Goal: Information Seeking & Learning: Learn about a topic

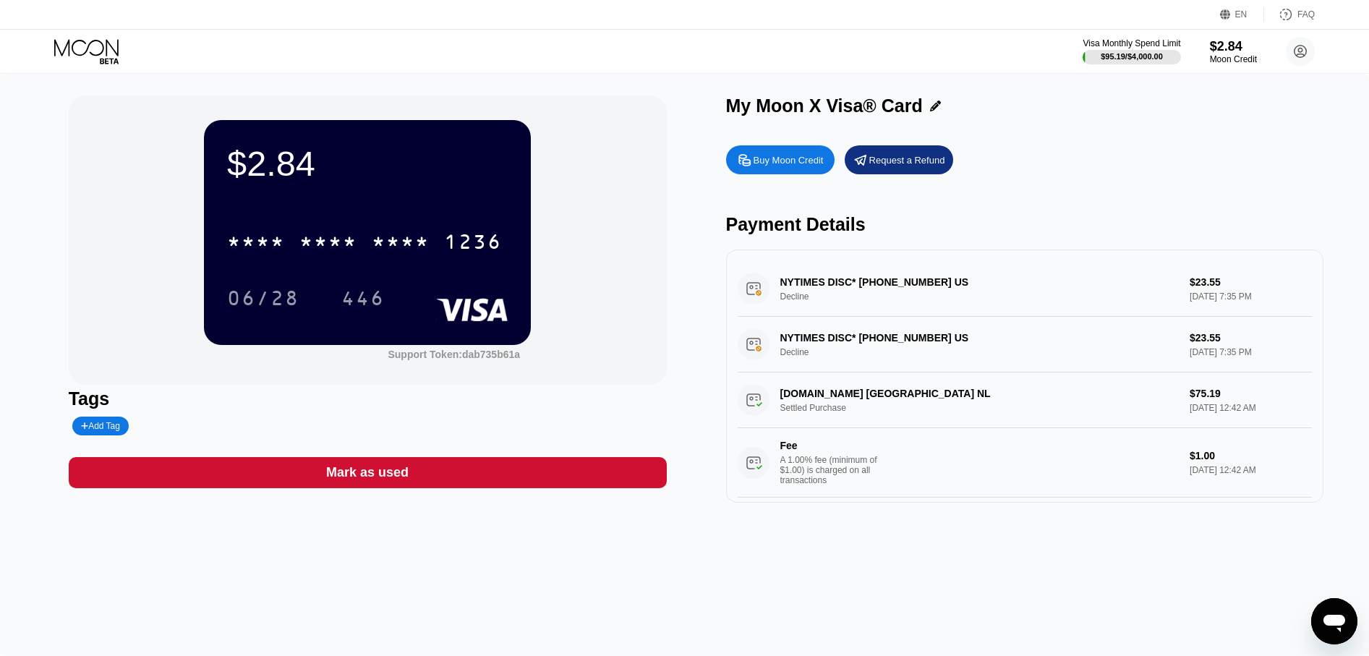
click at [792, 170] on div "Buy Moon Credit" at bounding box center [780, 159] width 109 height 29
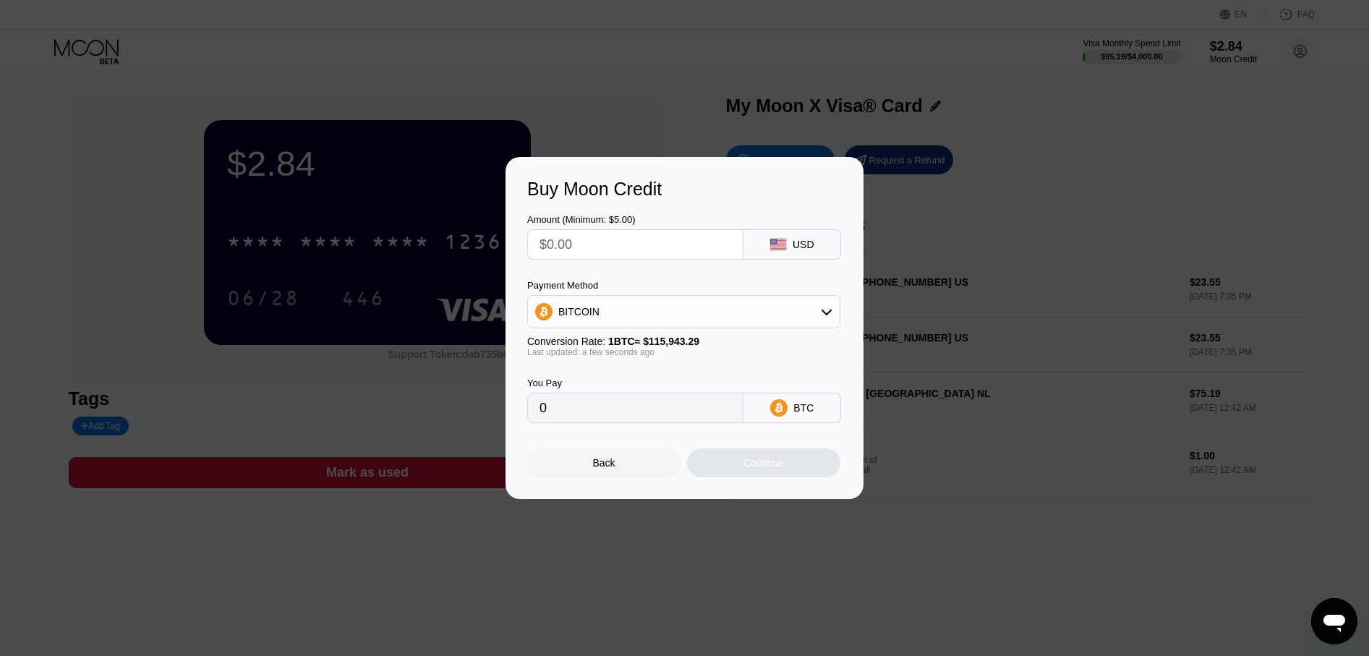
click at [697, 302] on div "BITCOIN" at bounding box center [684, 311] width 312 height 29
click at [684, 381] on div "USDT on TRON" at bounding box center [692, 384] width 273 height 12
type input "0.00"
click at [623, 251] on input "text" at bounding box center [636, 244] width 192 height 29
type input "$1"
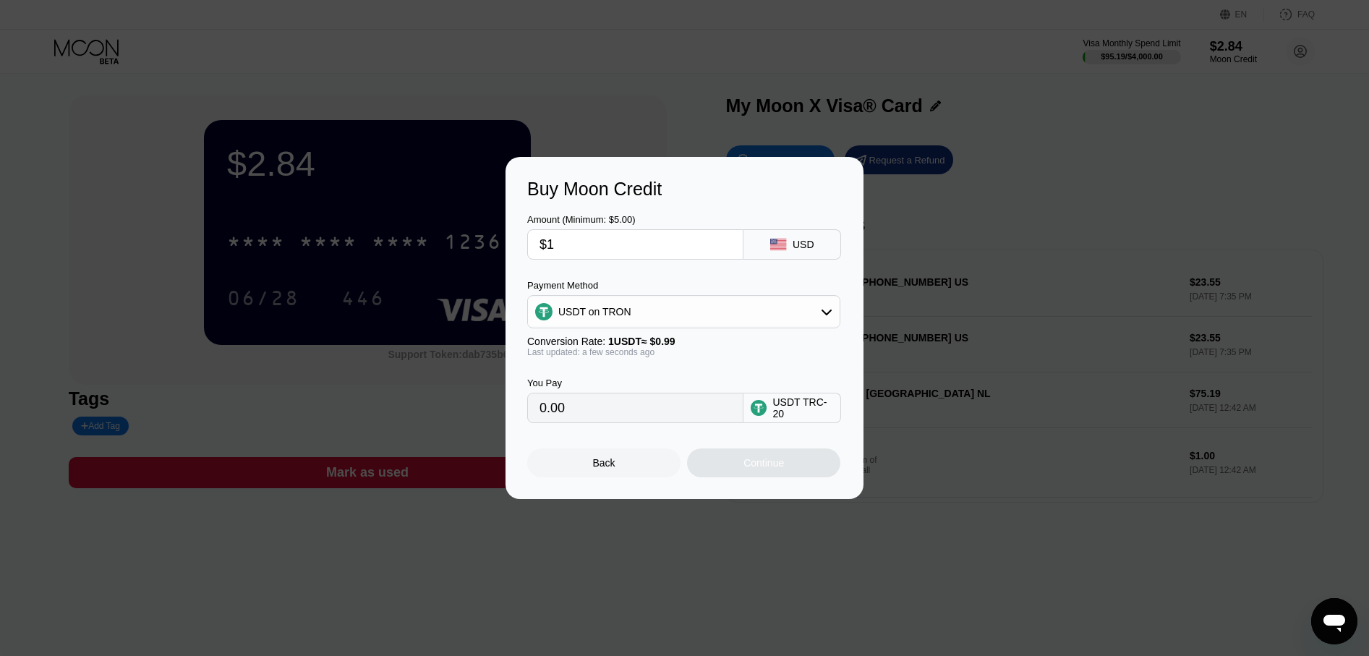
type input "1.01"
type input "$10"
type input "10.10"
type input "$100"
type input "101.01"
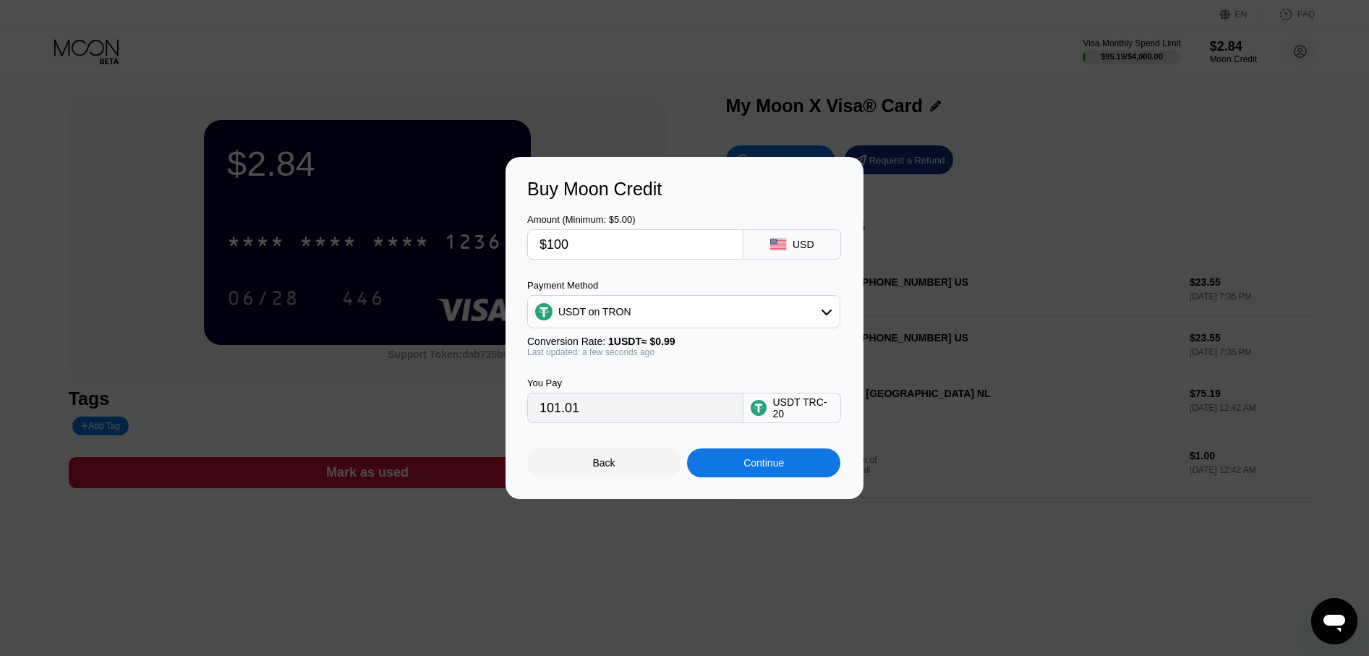
type input "$1000"
type input "1010.10"
type input "$1000"
click at [958, 430] on div "Buy Moon Credit Amount (Minimum: $5.00) $1000 USD Payment Method USDT on TRON C…" at bounding box center [684, 328] width 1369 height 342
click at [603, 469] on div "Back" at bounding box center [604, 463] width 22 height 12
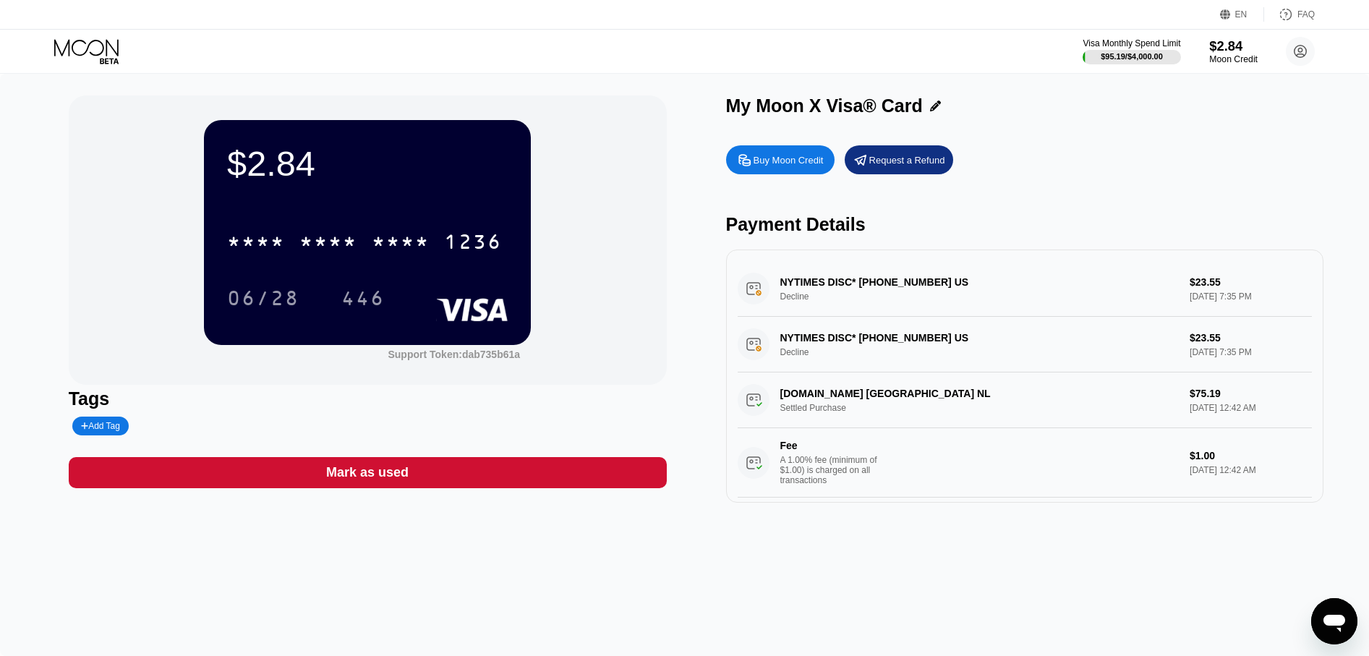
click at [1222, 52] on div "$2.84" at bounding box center [1233, 45] width 48 height 15
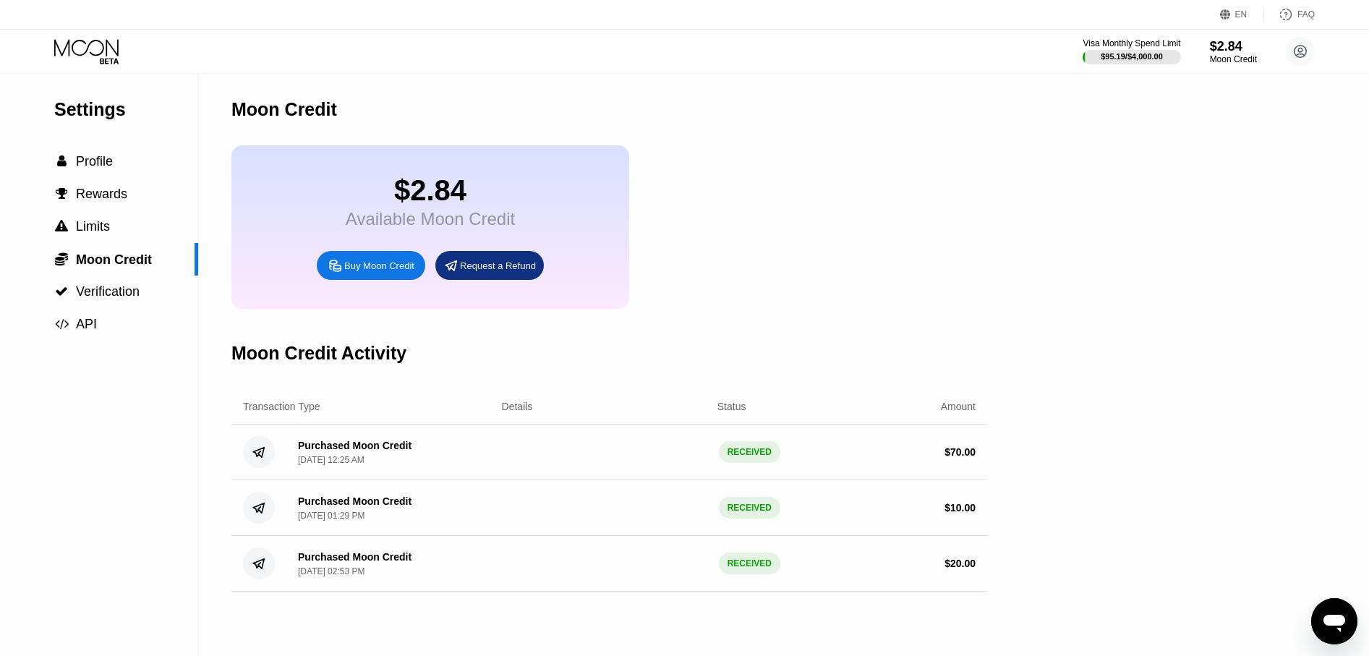
click at [960, 458] on div "$ 70.00" at bounding box center [960, 452] width 31 height 12
click at [365, 272] on div "Buy Moon Credit" at bounding box center [379, 266] width 70 height 12
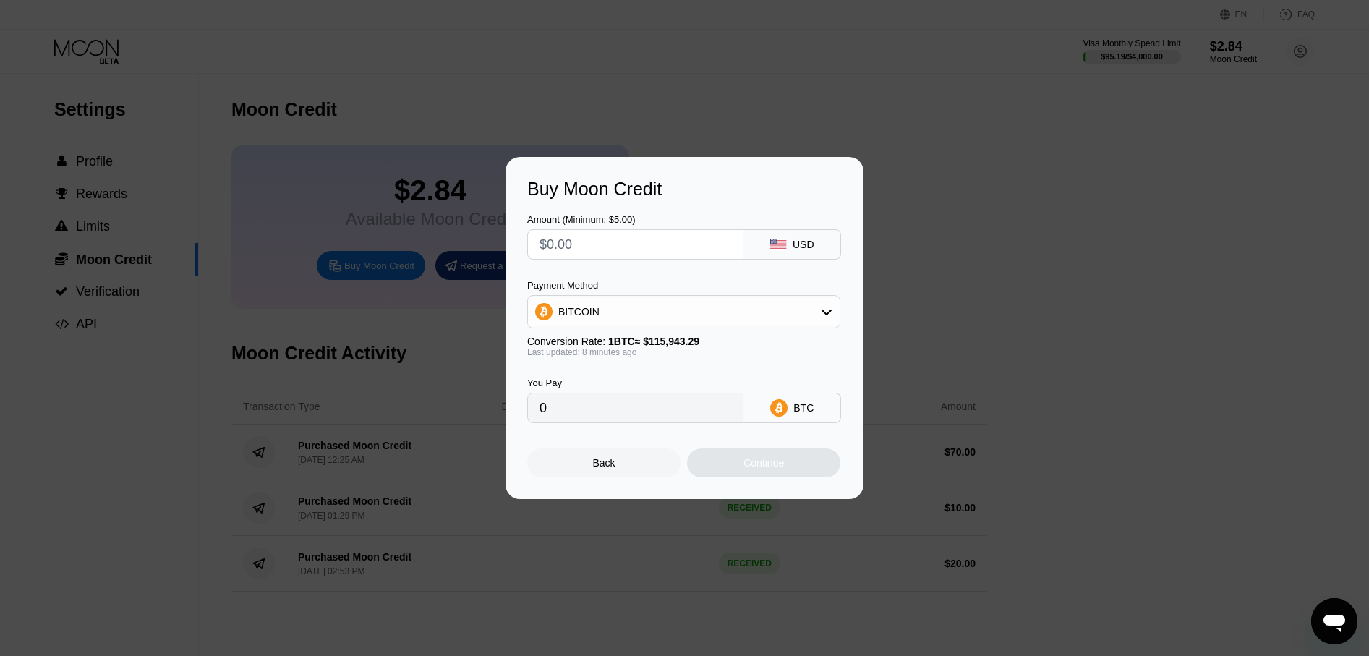
click at [579, 247] on input "text" at bounding box center [636, 244] width 192 height 29
click at [616, 331] on div "Payment Method BITCOIN Conversion Rate: 1 BTC ≈ $115,943.29 Last updated: 8 min…" at bounding box center [683, 318] width 313 height 77
click at [630, 320] on div "BITCOIN" at bounding box center [684, 311] width 312 height 29
click at [600, 380] on span "USDT on TRON" at bounding box center [598, 384] width 73 height 12
type input "0.00"
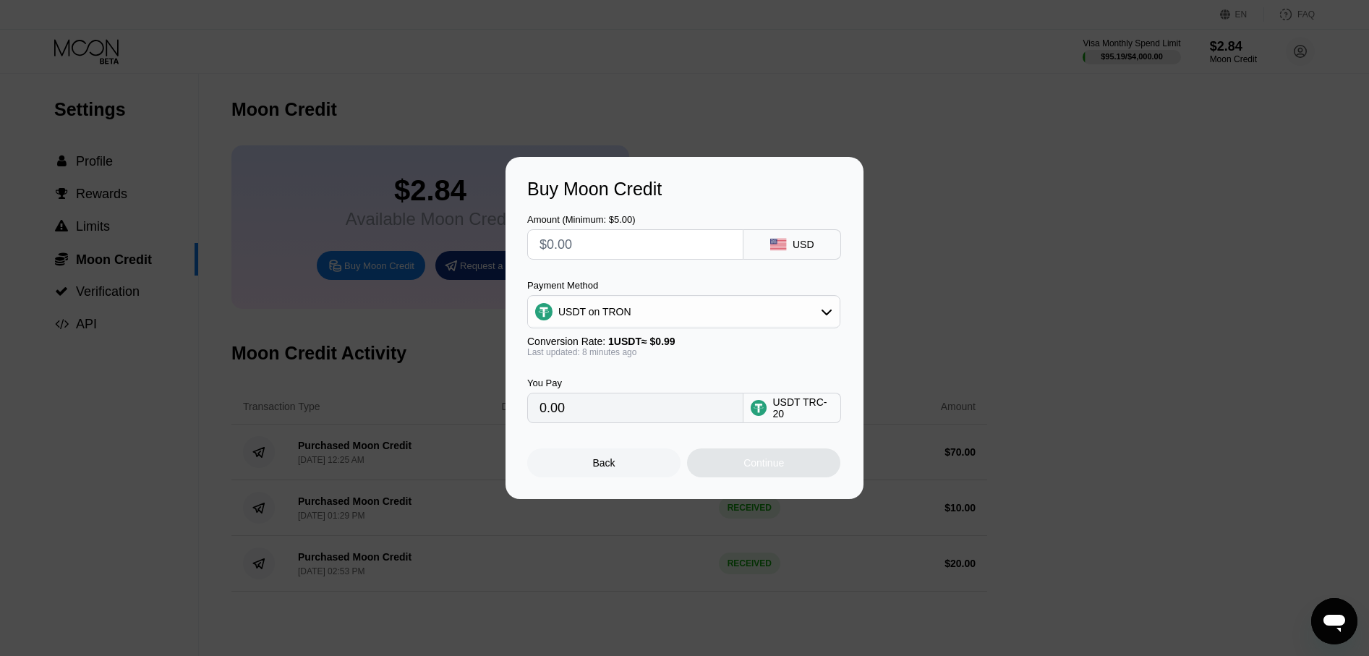
click at [601, 241] on input "text" at bounding box center [636, 244] width 192 height 29
type input "$1"
type input "1.01"
type input "$10"
type input "10.10"
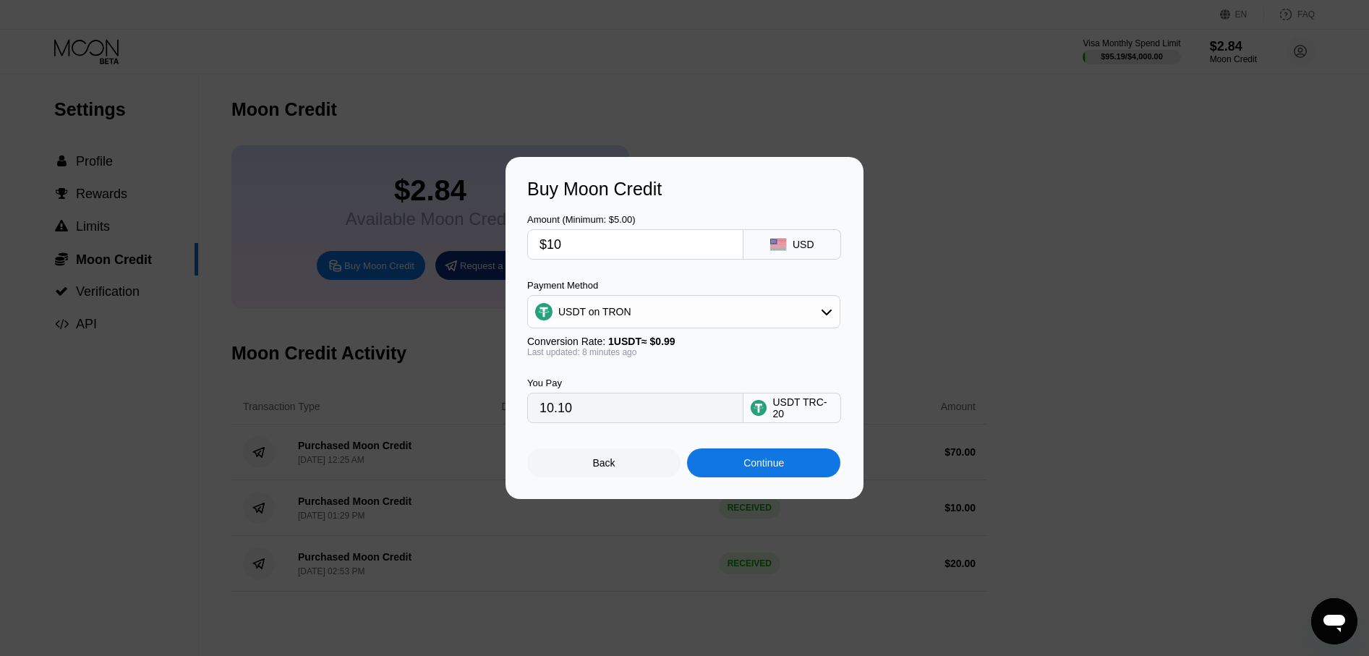
type input "$100"
type input "101.01"
type input "$1000"
type input "1010.10"
type input "$100"
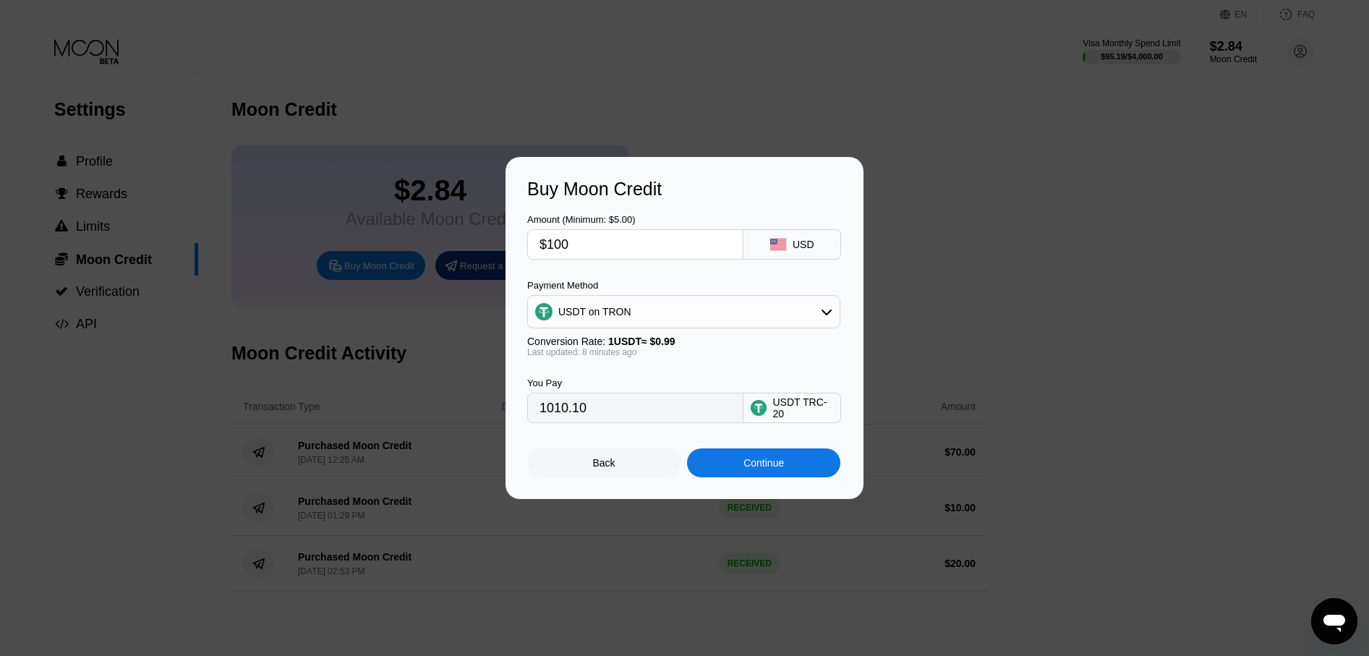
type input "101.01"
type input "$100"
click at [976, 264] on div "Buy Moon Credit Amount (Minimum: $5.00) $100 USD Payment Method USDT on TRON Co…" at bounding box center [684, 328] width 1369 height 342
click at [606, 464] on div "Back" at bounding box center [604, 463] width 22 height 12
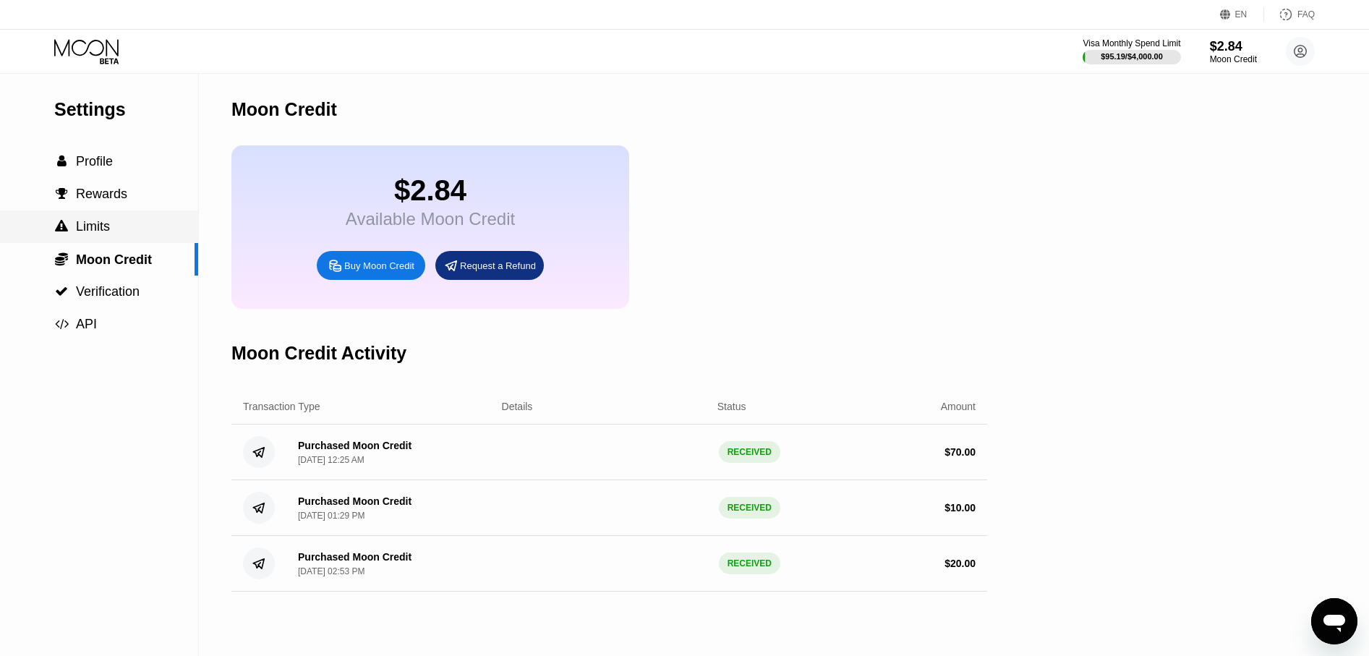
click at [119, 231] on div " Limits" at bounding box center [99, 226] width 198 height 15
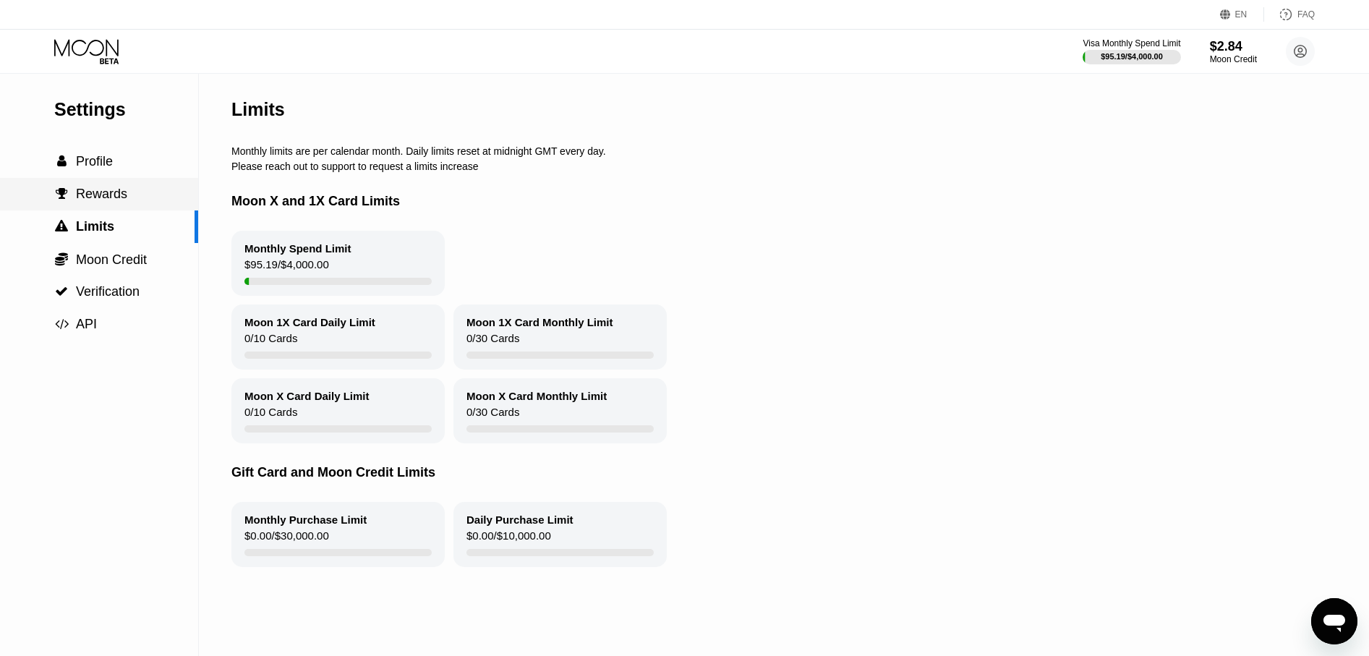
click at [126, 209] on div " Rewards" at bounding box center [99, 194] width 198 height 33
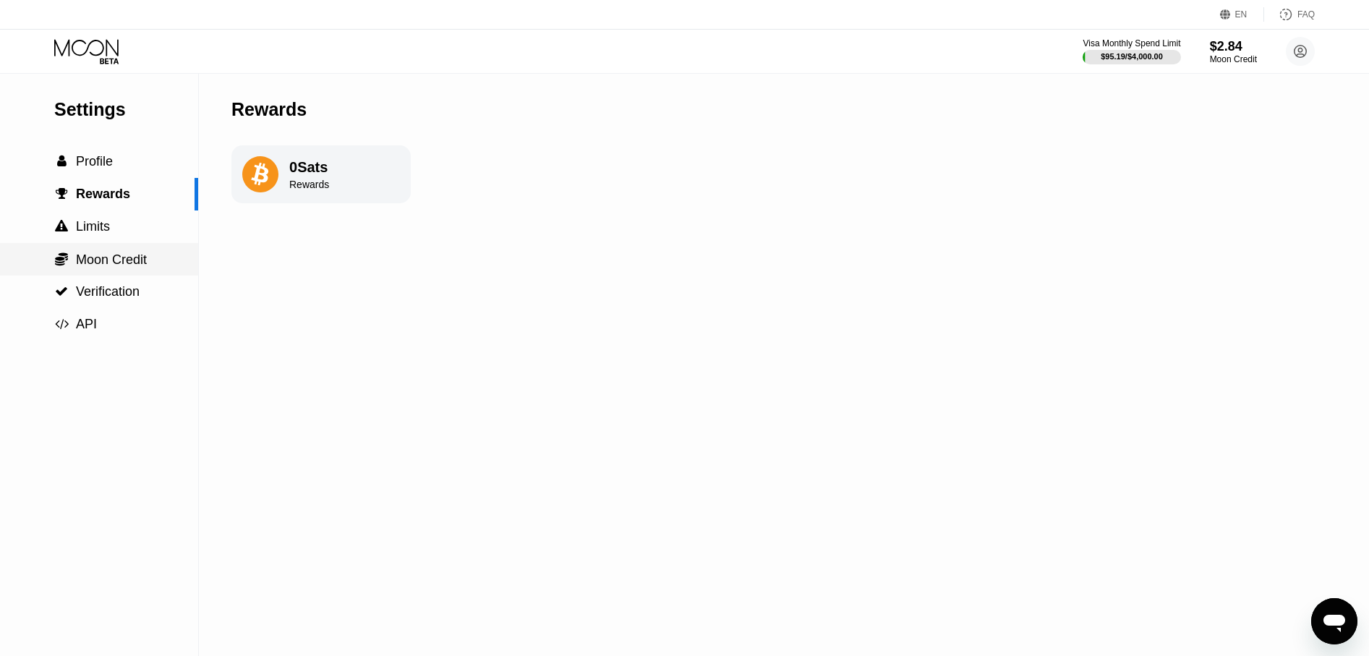
click at [112, 267] on span "Moon Credit" at bounding box center [111, 259] width 71 height 14
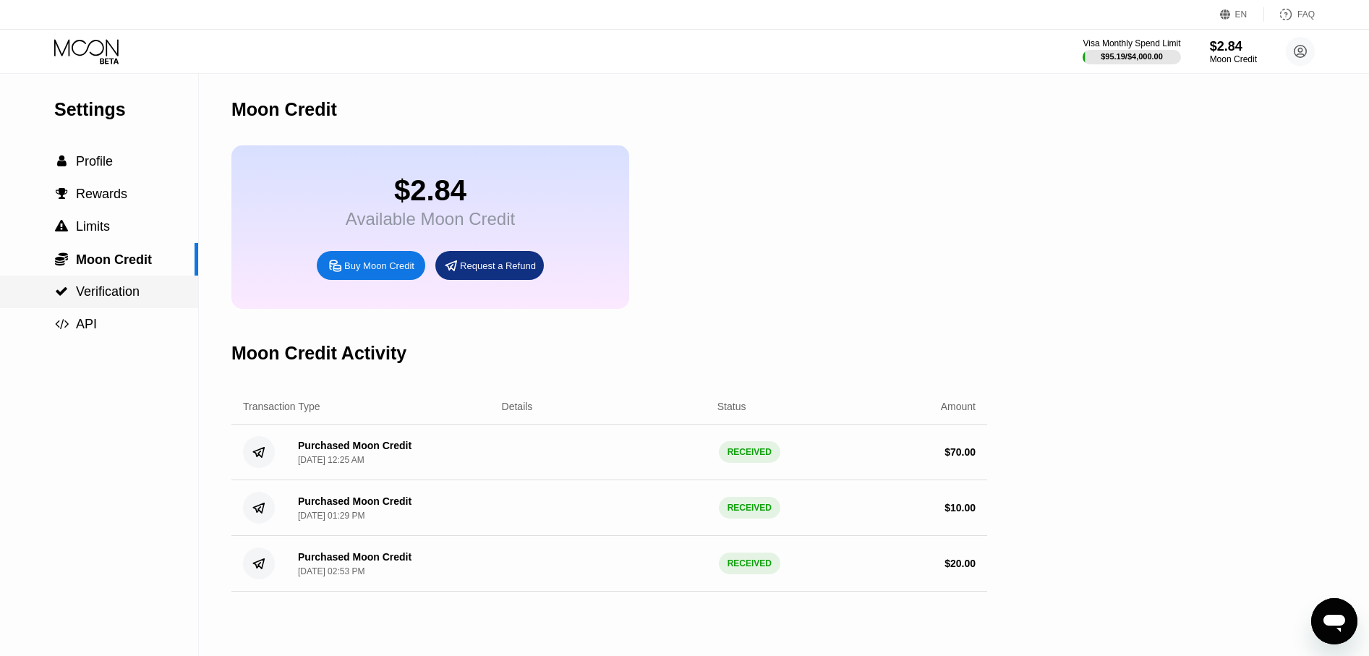
click at [114, 298] on span "Verification" at bounding box center [108, 291] width 64 height 14
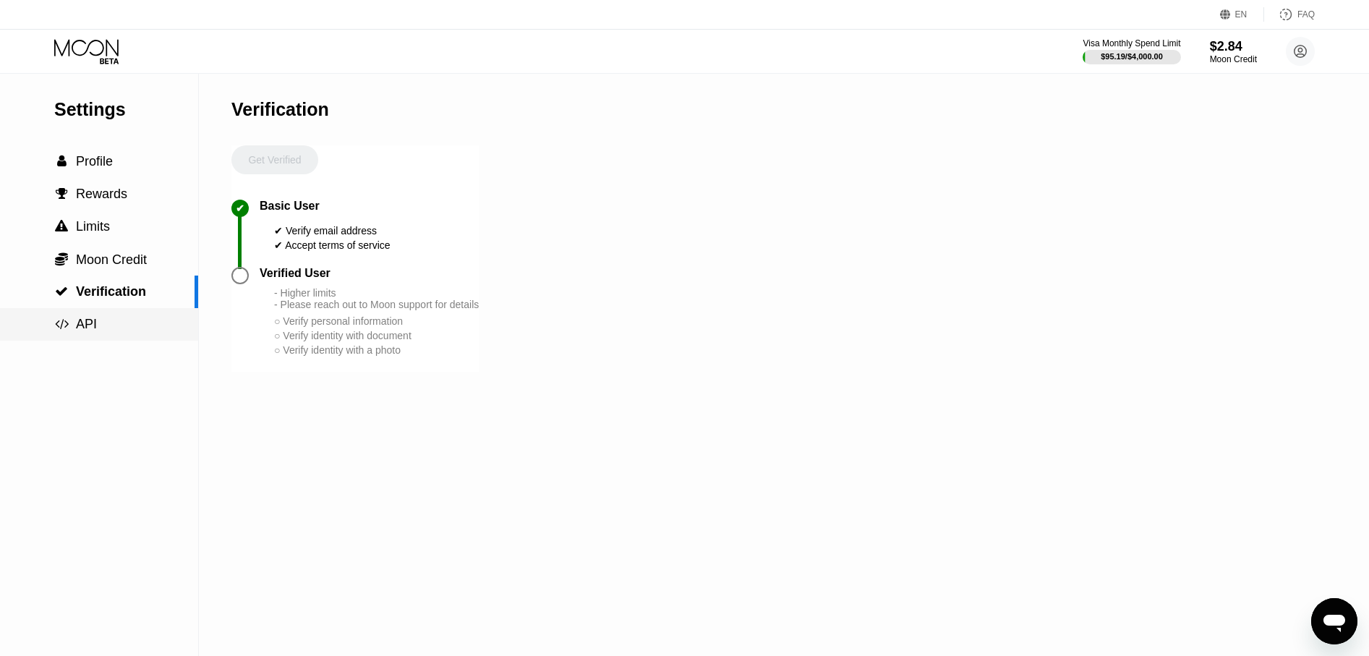
click at [88, 323] on span "API" at bounding box center [86, 324] width 21 height 14
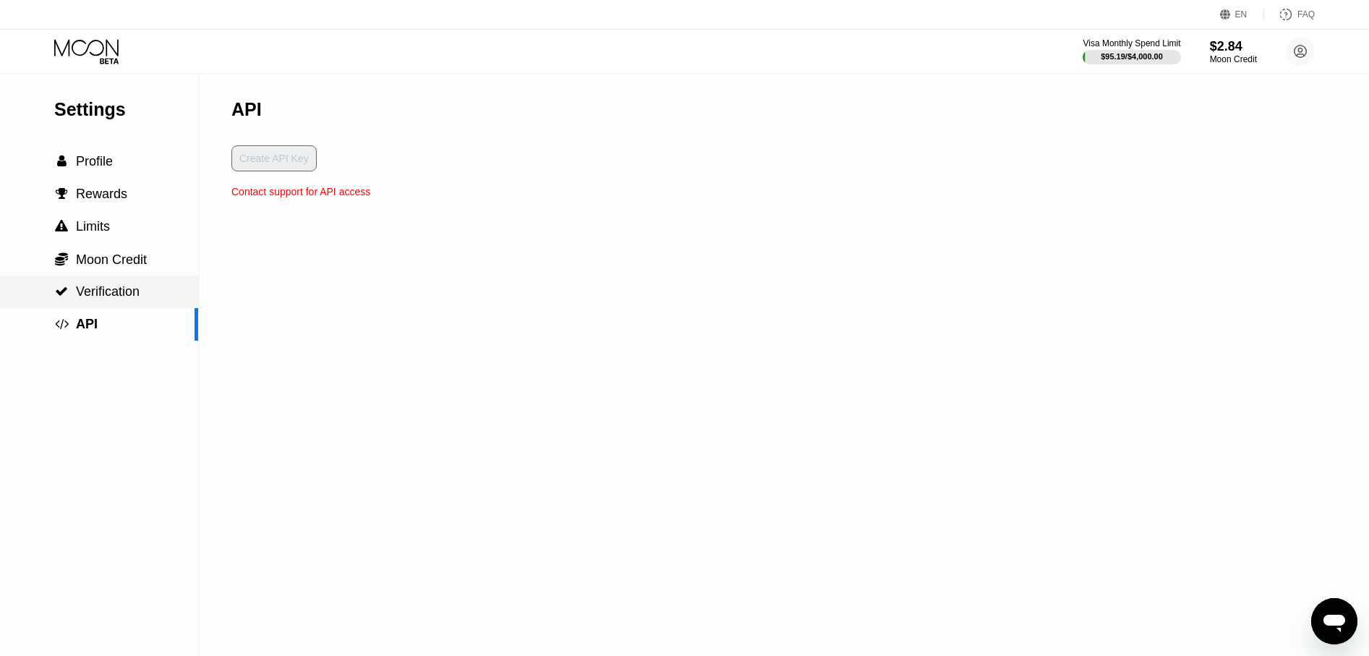
click at [95, 296] on span "Verification" at bounding box center [108, 291] width 64 height 14
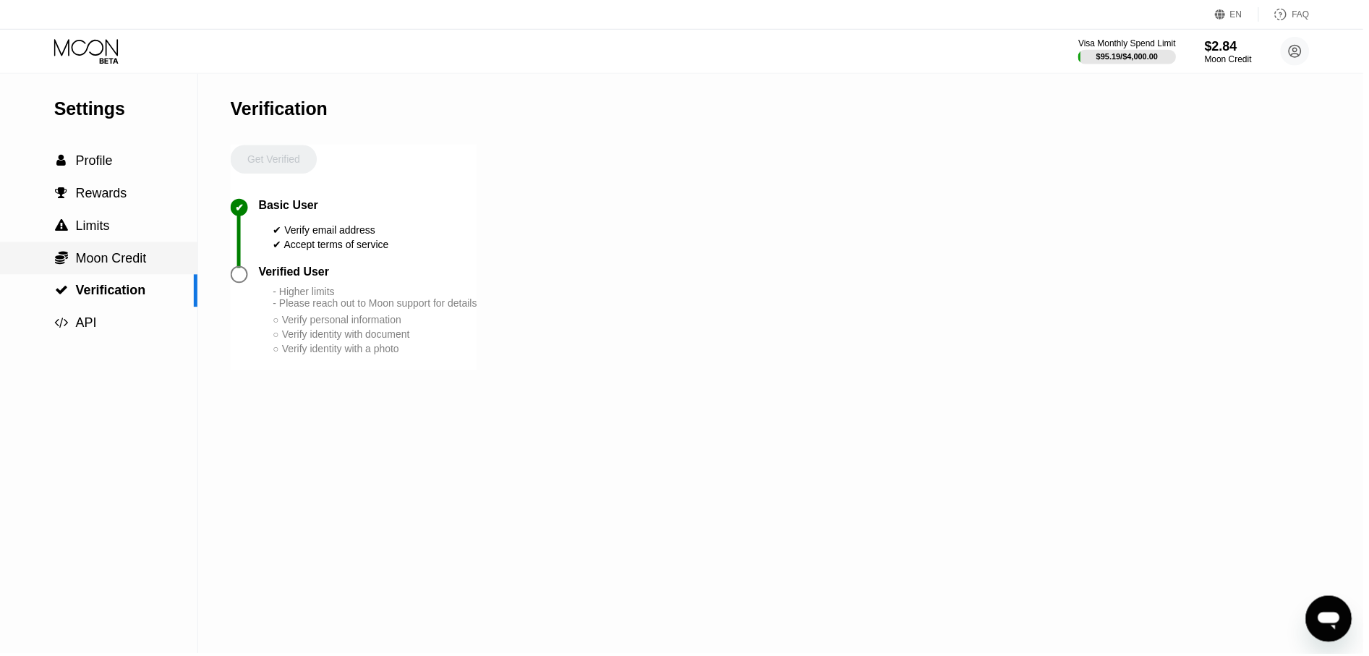
click at [104, 263] on span "Moon Credit" at bounding box center [111, 259] width 71 height 14
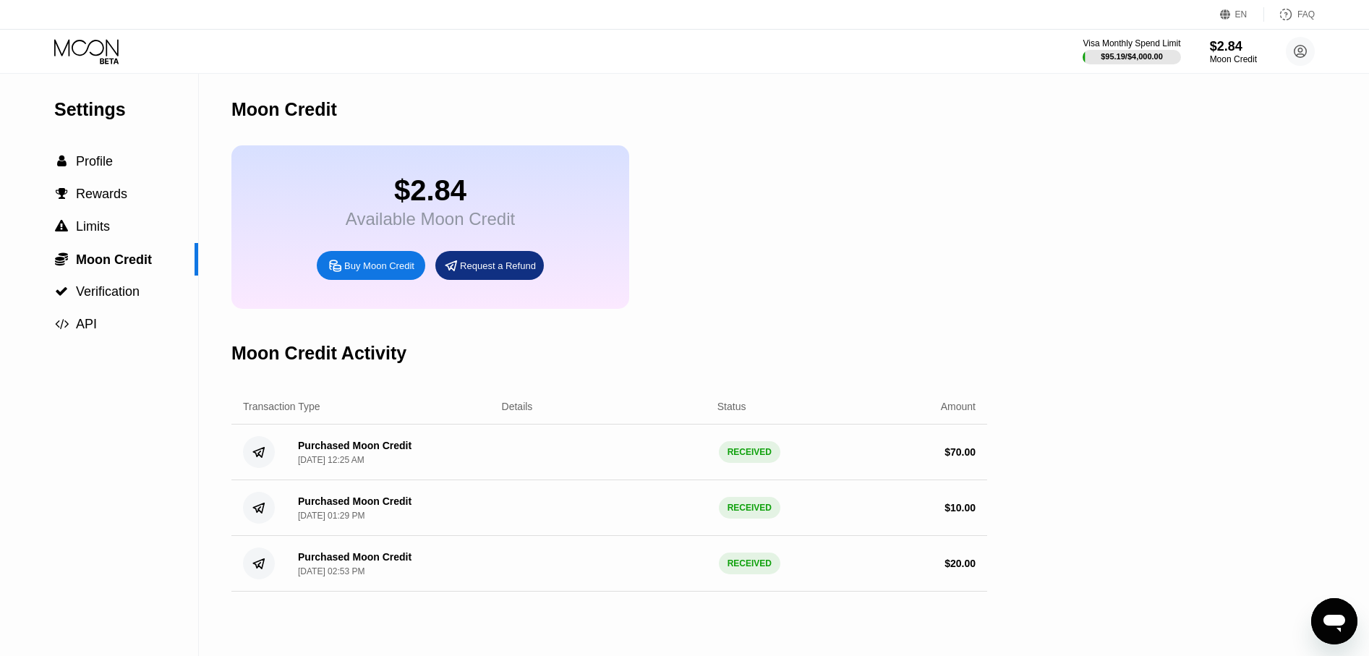
click at [1299, 15] on div "FAQ" at bounding box center [1306, 14] width 17 height 10
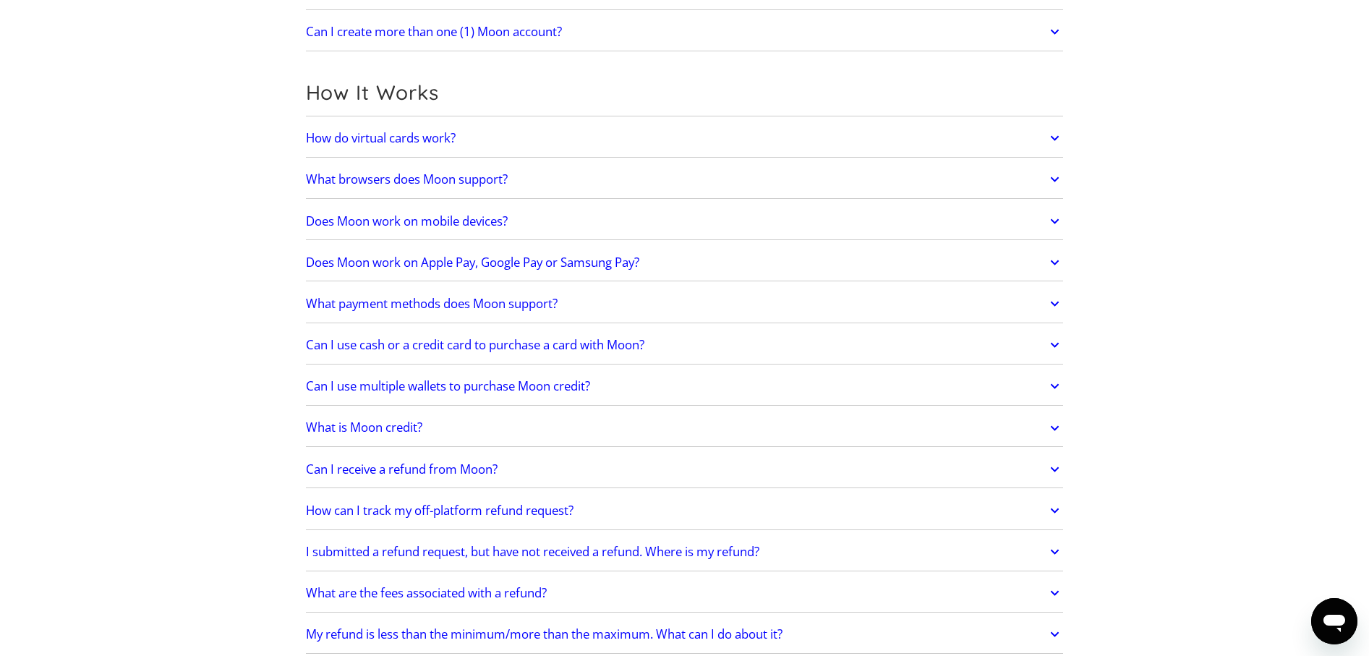
scroll to position [362, 0]
click at [654, 118] on div "How do virtual cards work? Virtual cards are just like regular cards, except th…" at bounding box center [685, 136] width 758 height 38
click at [621, 134] on link "How do virtual cards work?" at bounding box center [685, 135] width 758 height 30
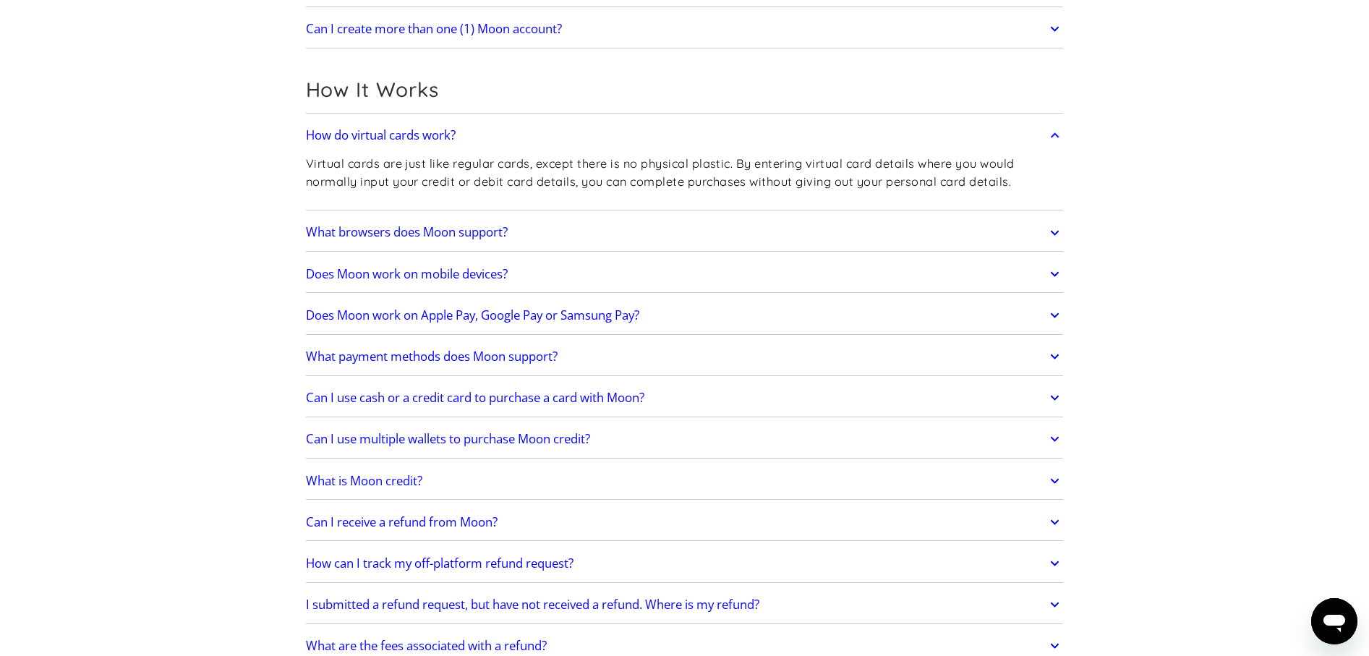
click at [591, 229] on link "What browsers does Moon support?" at bounding box center [685, 233] width 758 height 30
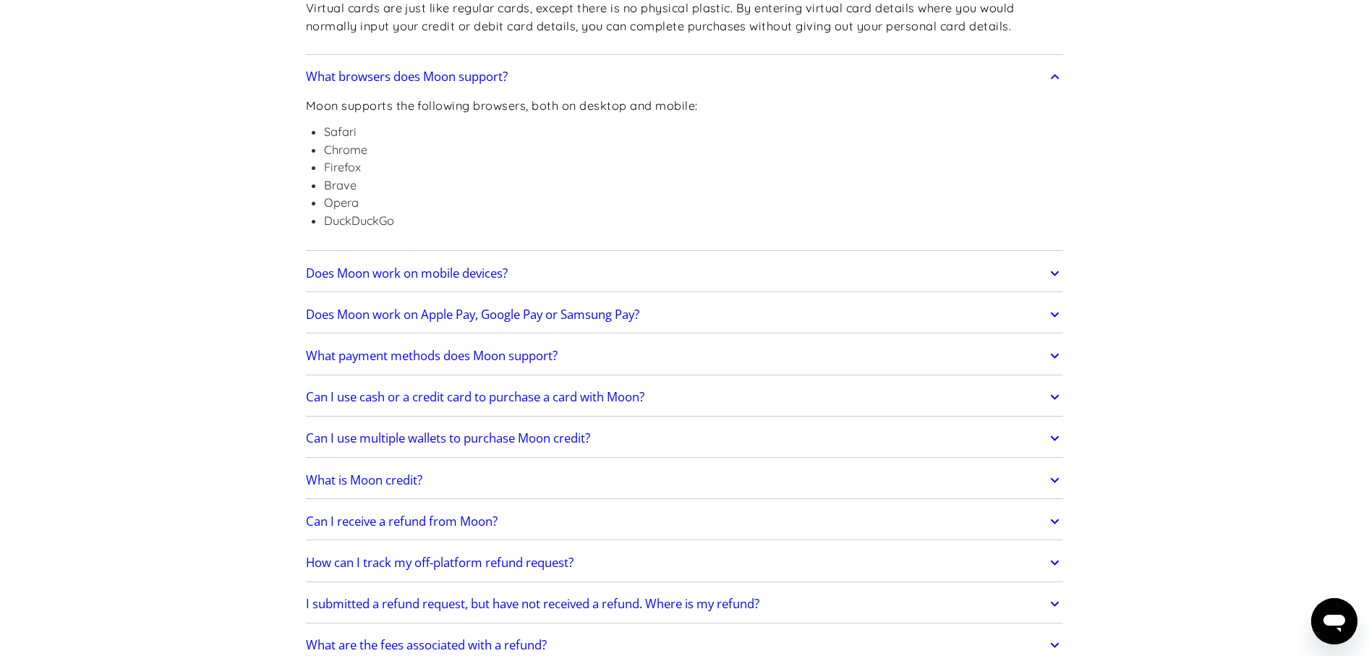
scroll to position [579, 0]
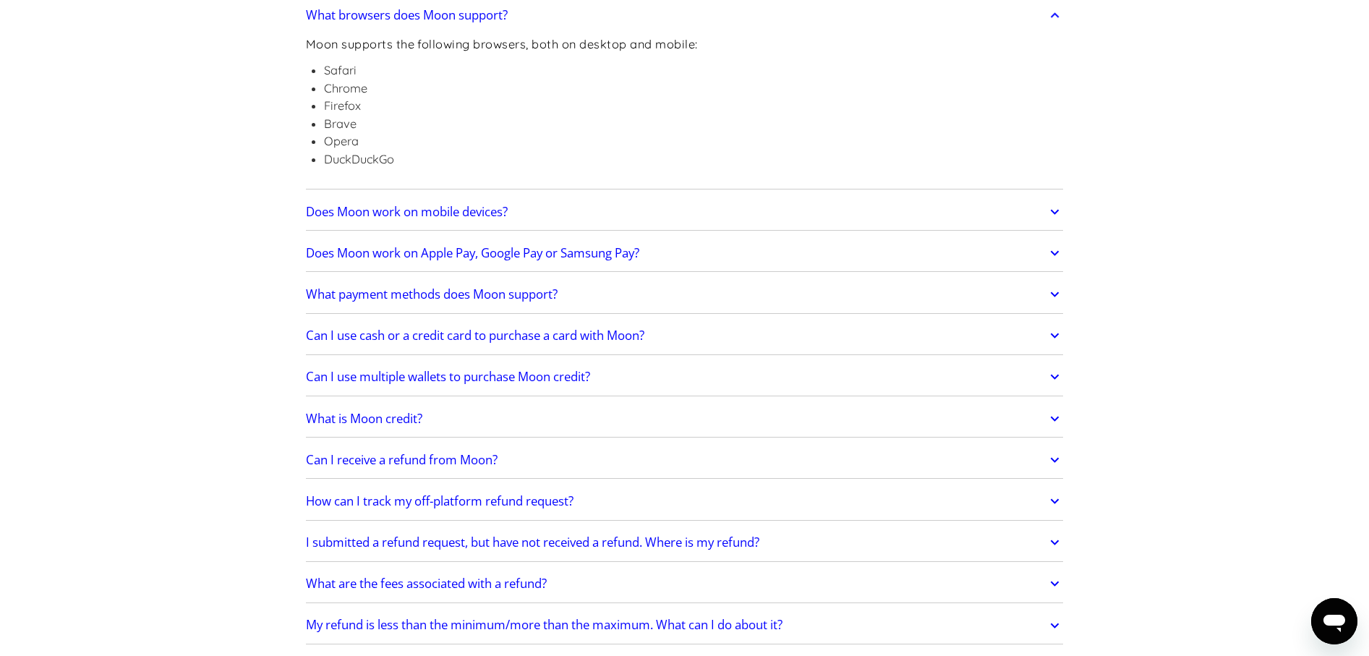
click at [710, 253] on link "Does Moon work on Apple Pay, Google Pay or Samsung Pay?" at bounding box center [685, 253] width 758 height 30
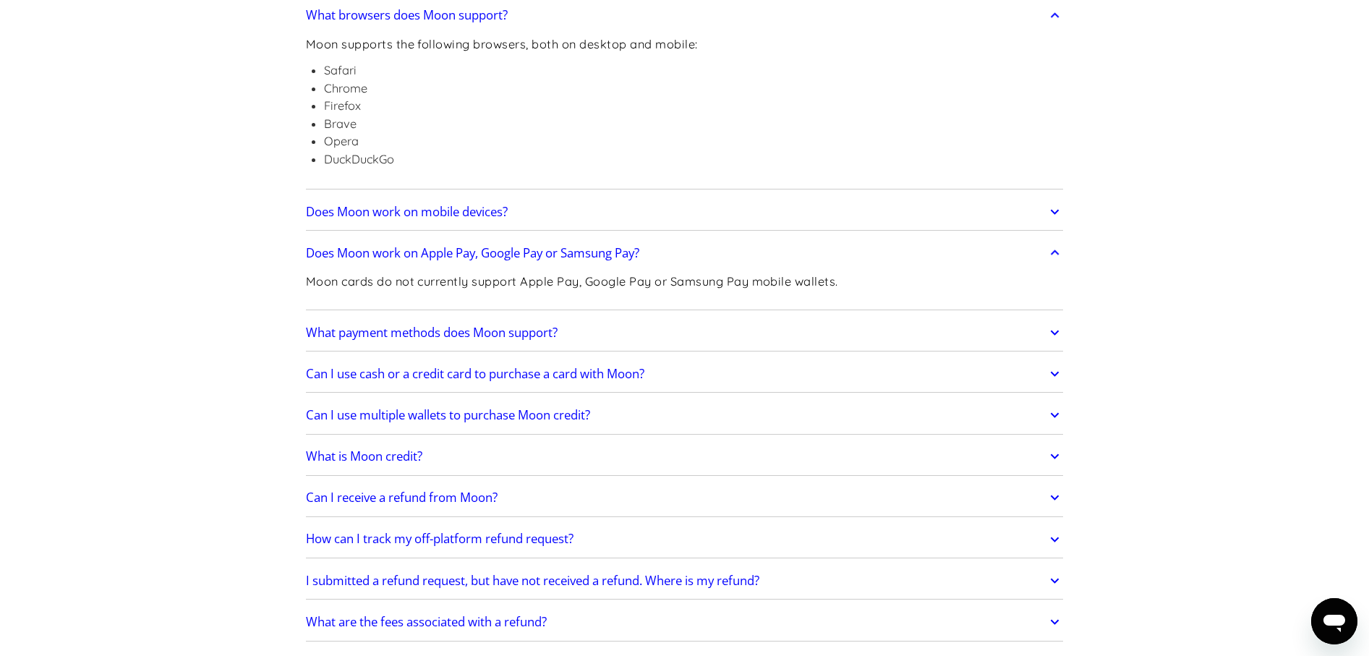
click at [689, 326] on link "What payment methods does Moon support?" at bounding box center [685, 333] width 758 height 30
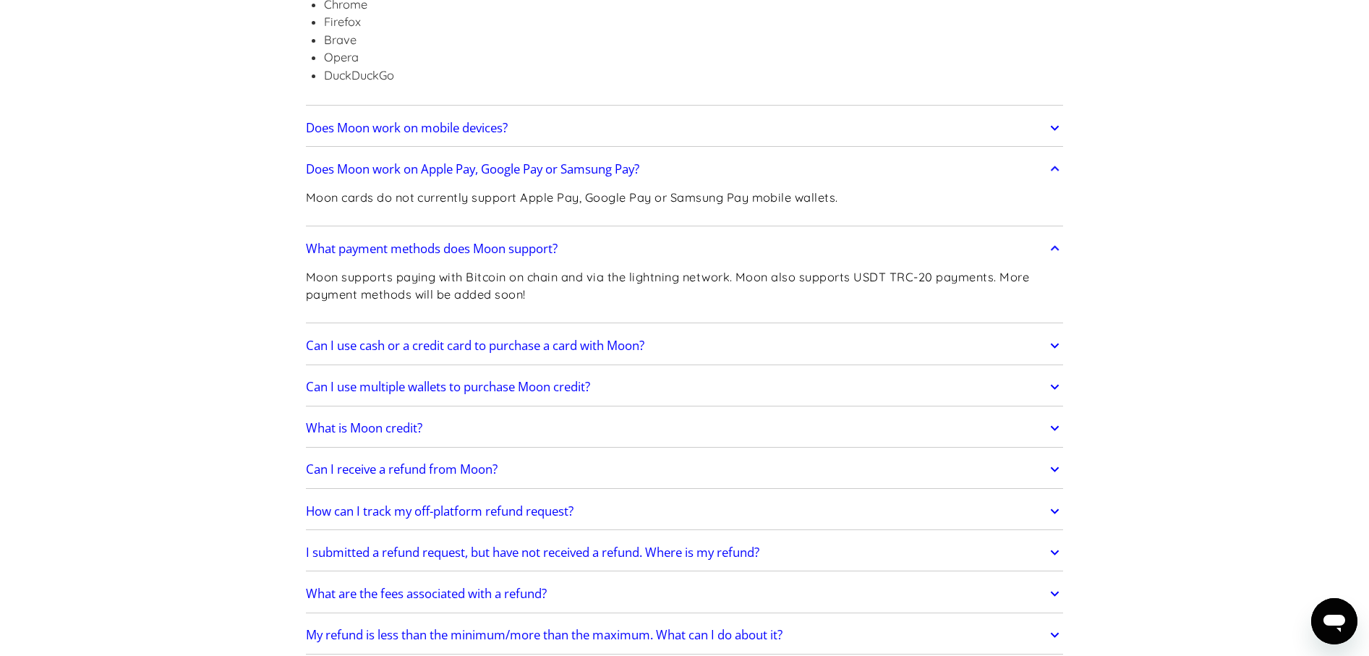
scroll to position [723, 0]
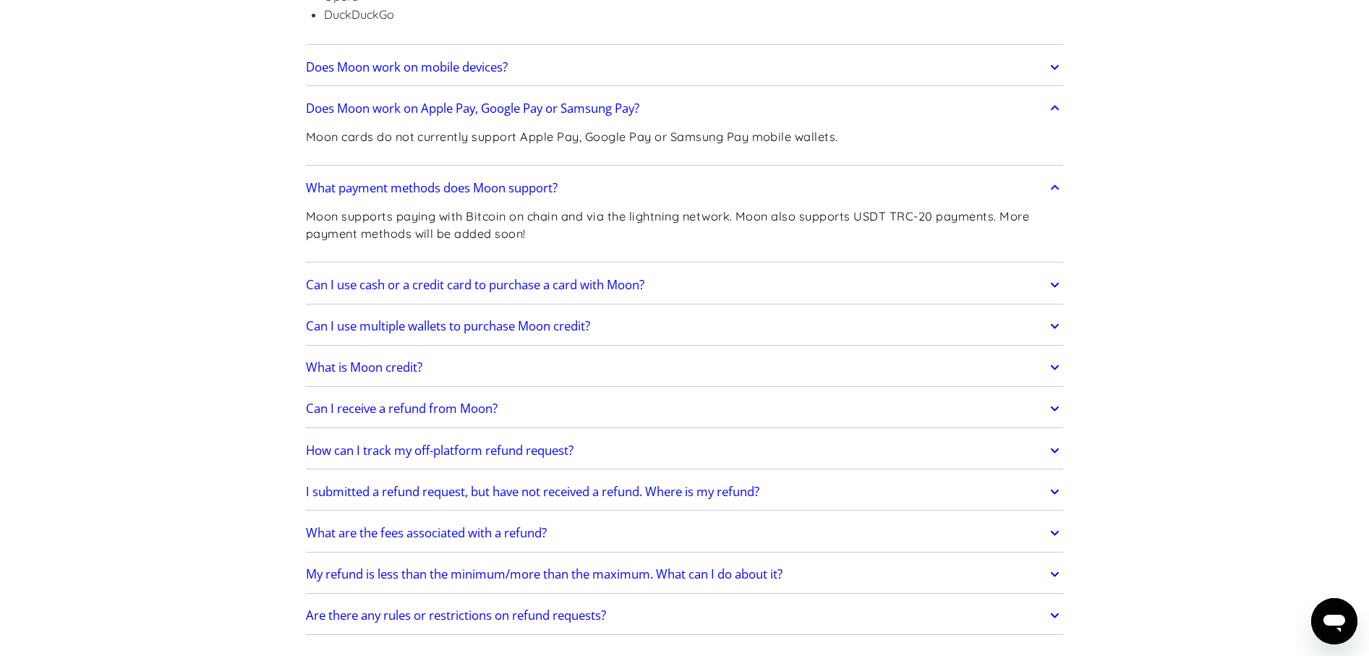
click at [744, 286] on link "Can I use cash or a credit card to purchase a card with Moon?" at bounding box center [685, 285] width 758 height 30
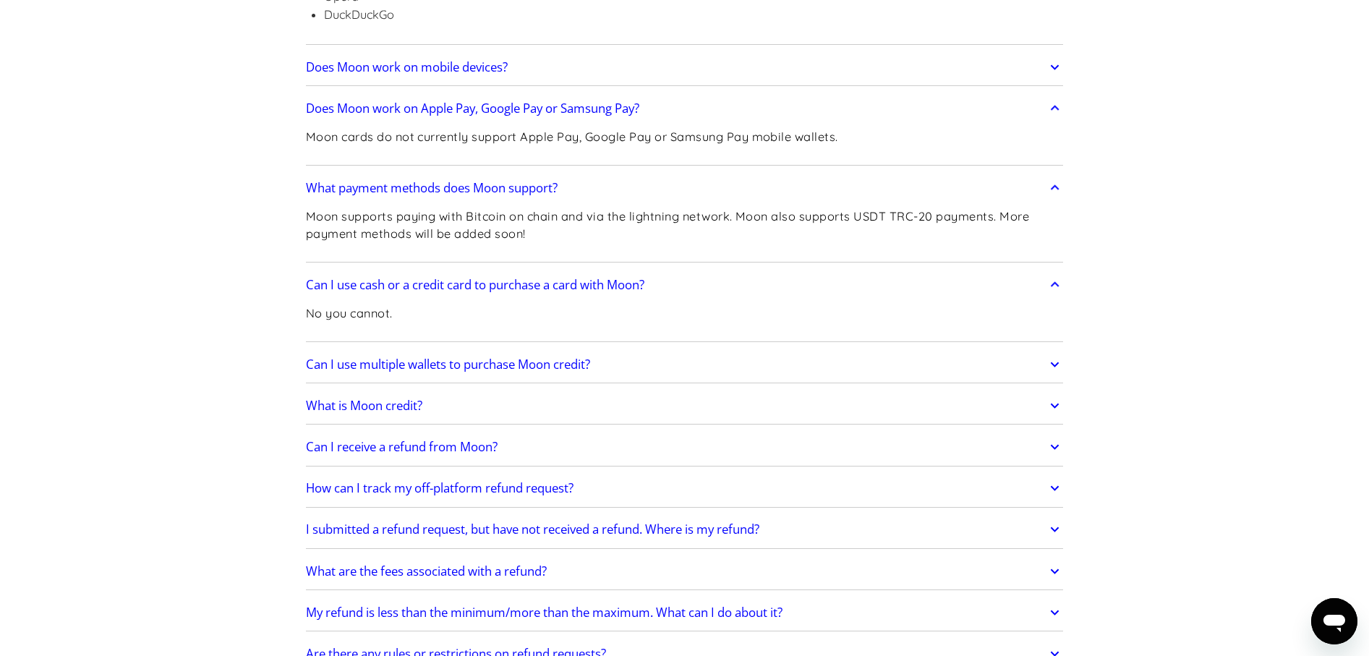
click at [718, 365] on link "Can I use multiple wallets to purchase Moon credit?" at bounding box center [685, 364] width 758 height 30
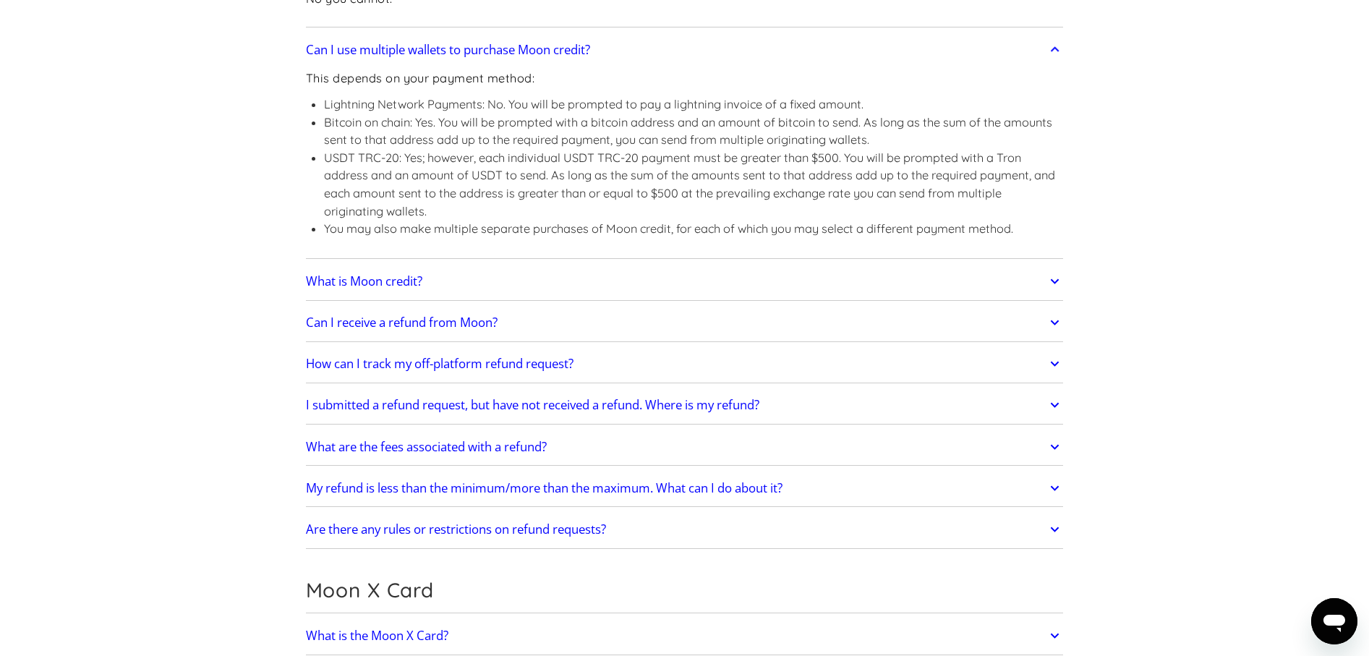
scroll to position [1085, 0]
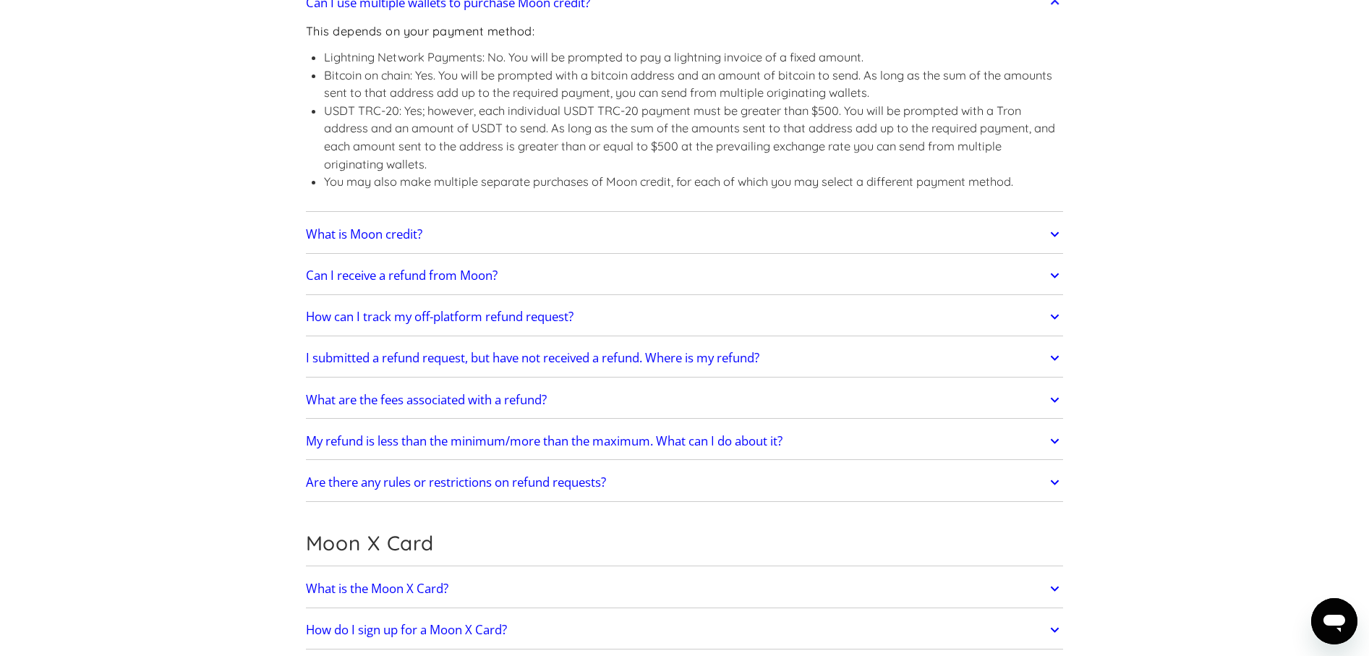
click at [679, 234] on link "What is Moon credit?" at bounding box center [685, 234] width 758 height 30
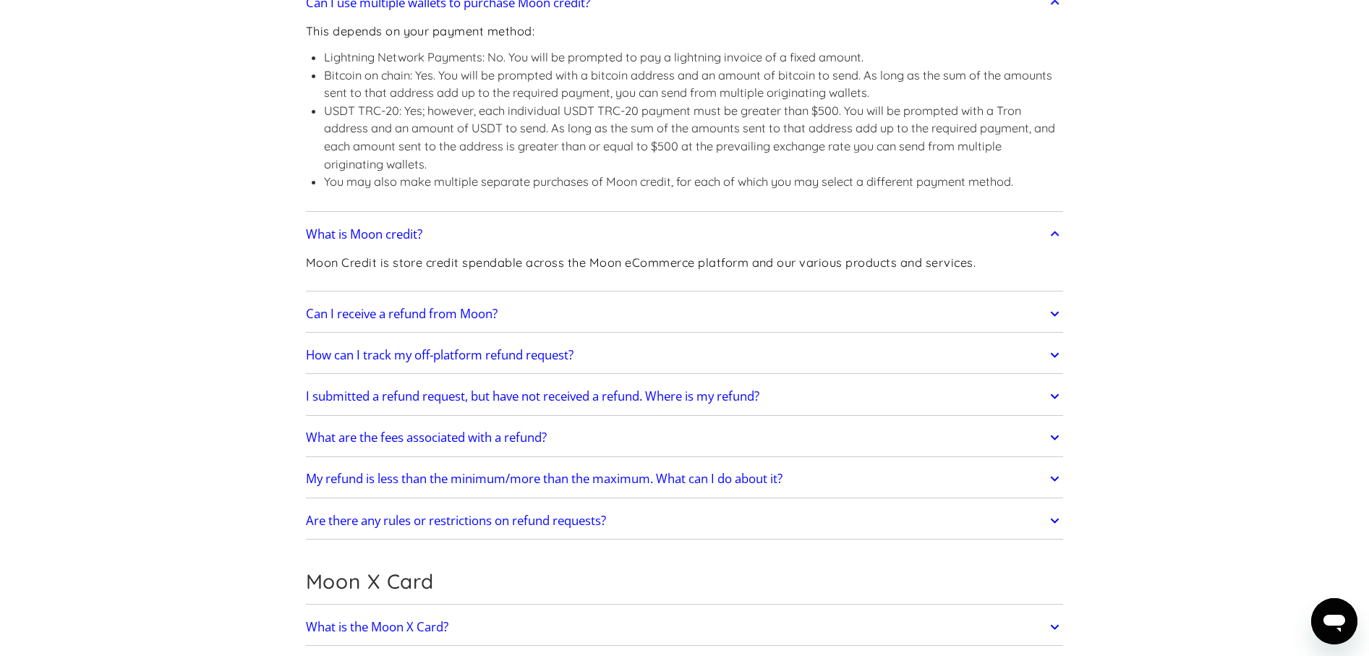
click at [643, 309] on link "Can I receive a refund from Moon?" at bounding box center [685, 314] width 758 height 30
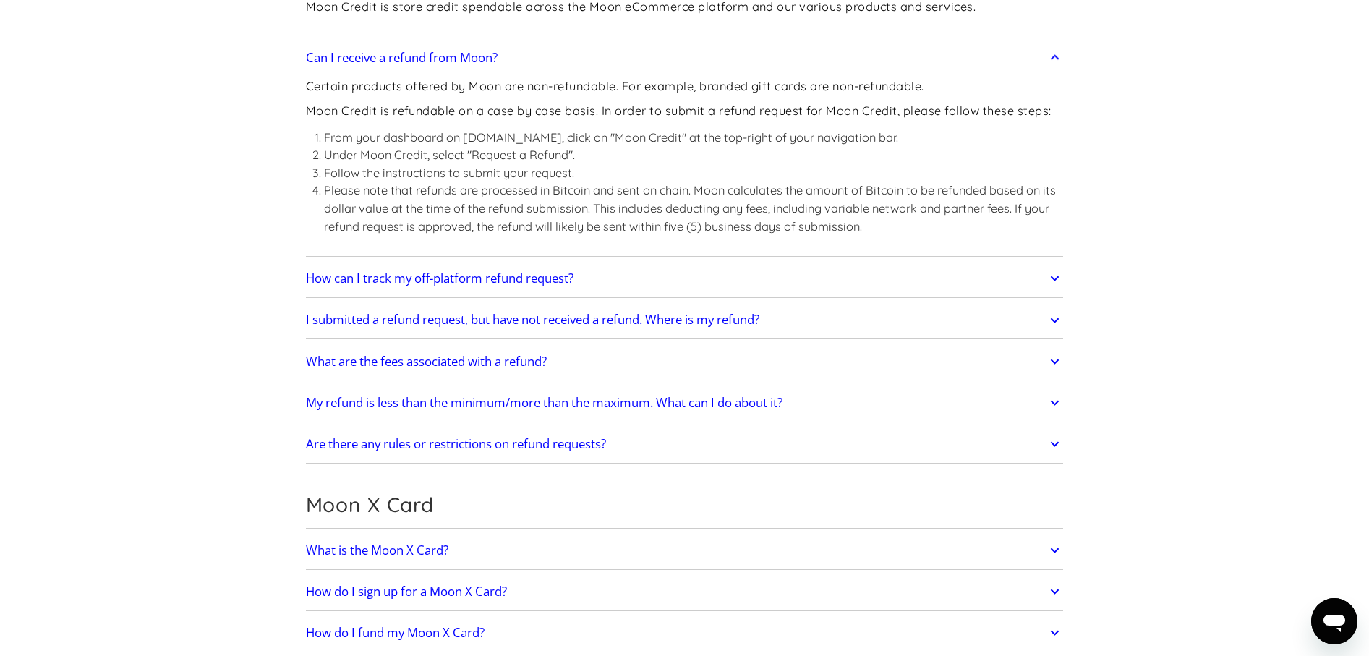
scroll to position [1374, 0]
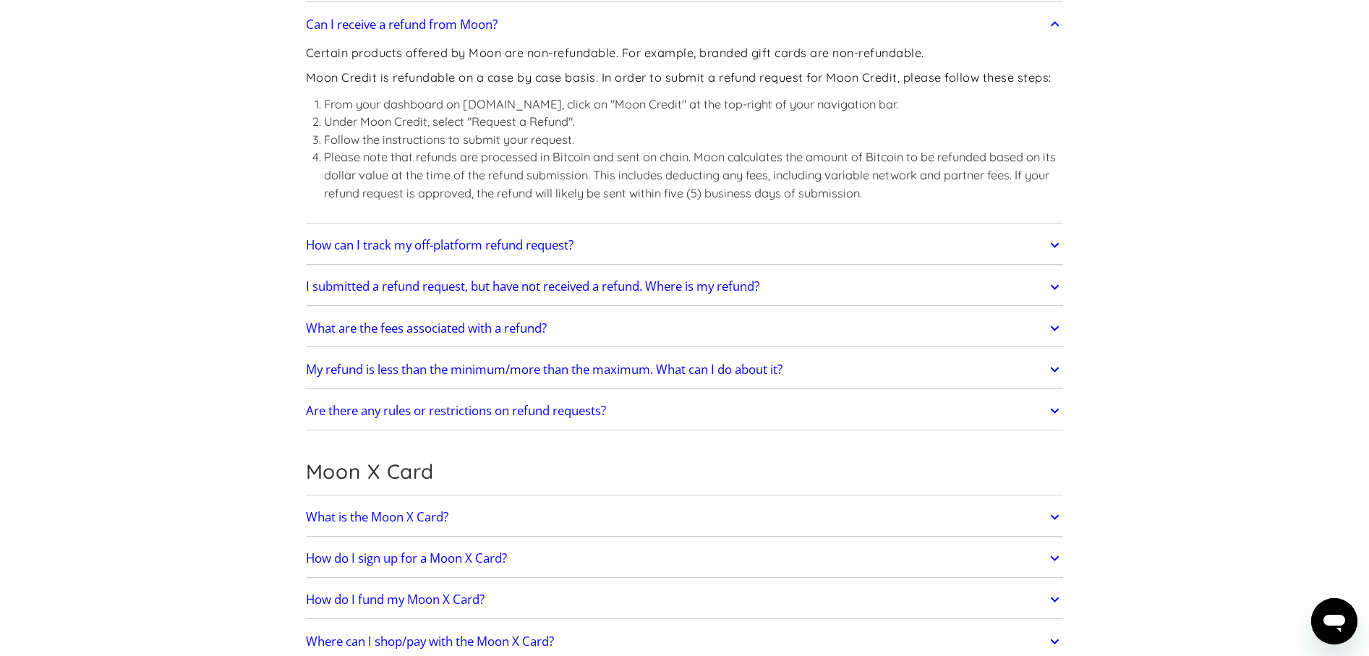
click at [684, 248] on link "How can I track my off-platform refund request?" at bounding box center [685, 245] width 758 height 30
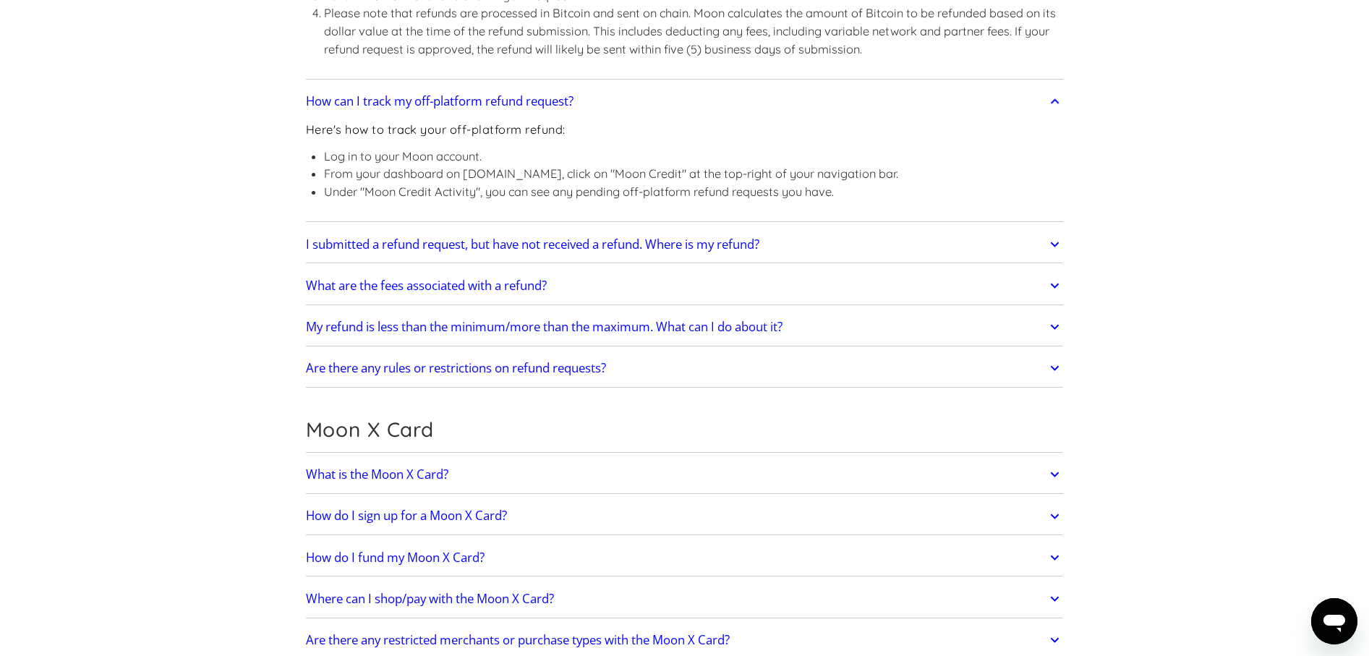
scroll to position [1519, 0]
click at [849, 243] on link "I submitted a refund request, but have not received a refund. Where is my refun…" at bounding box center [685, 244] width 758 height 30
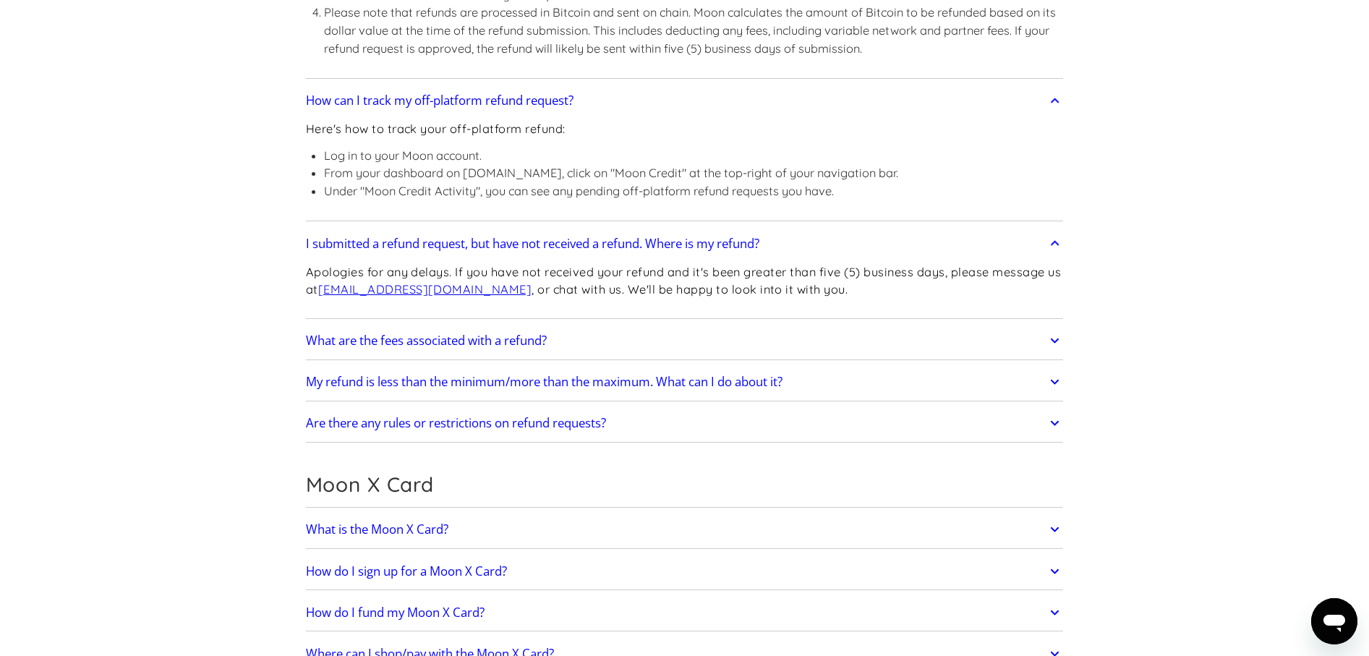
click at [739, 330] on link "What are the fees associated with a refund?" at bounding box center [685, 341] width 758 height 30
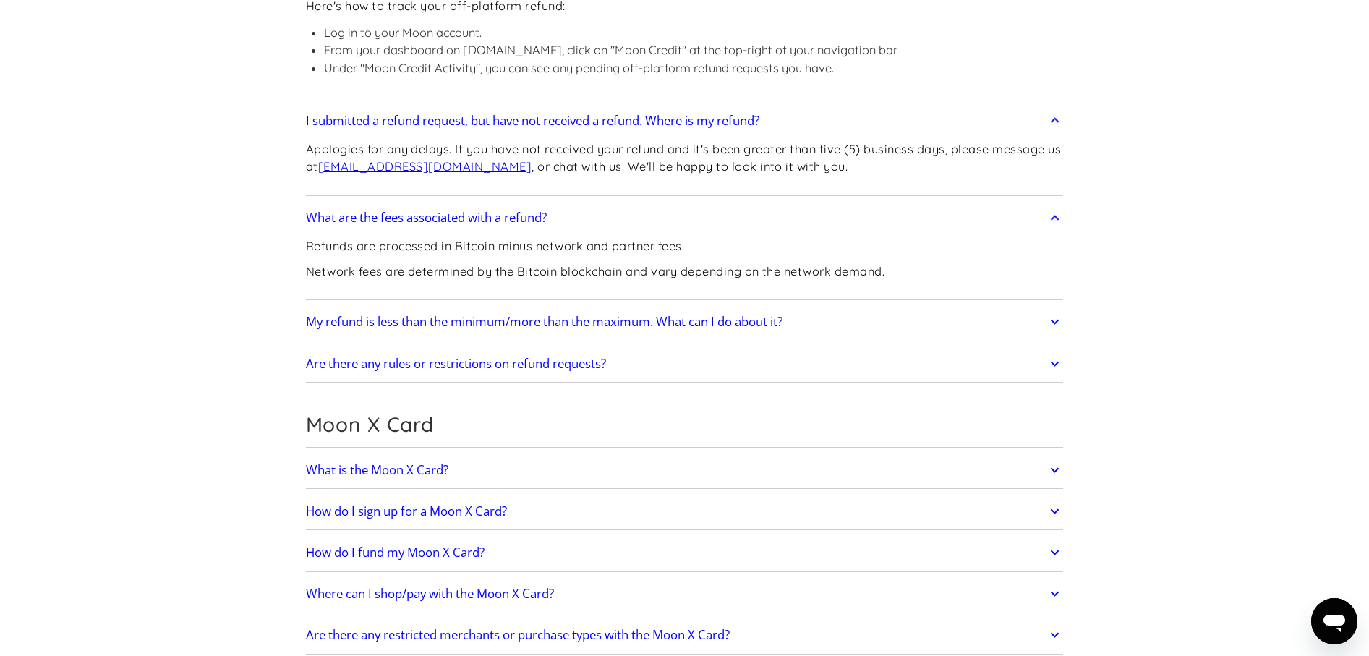
scroll to position [1664, 0]
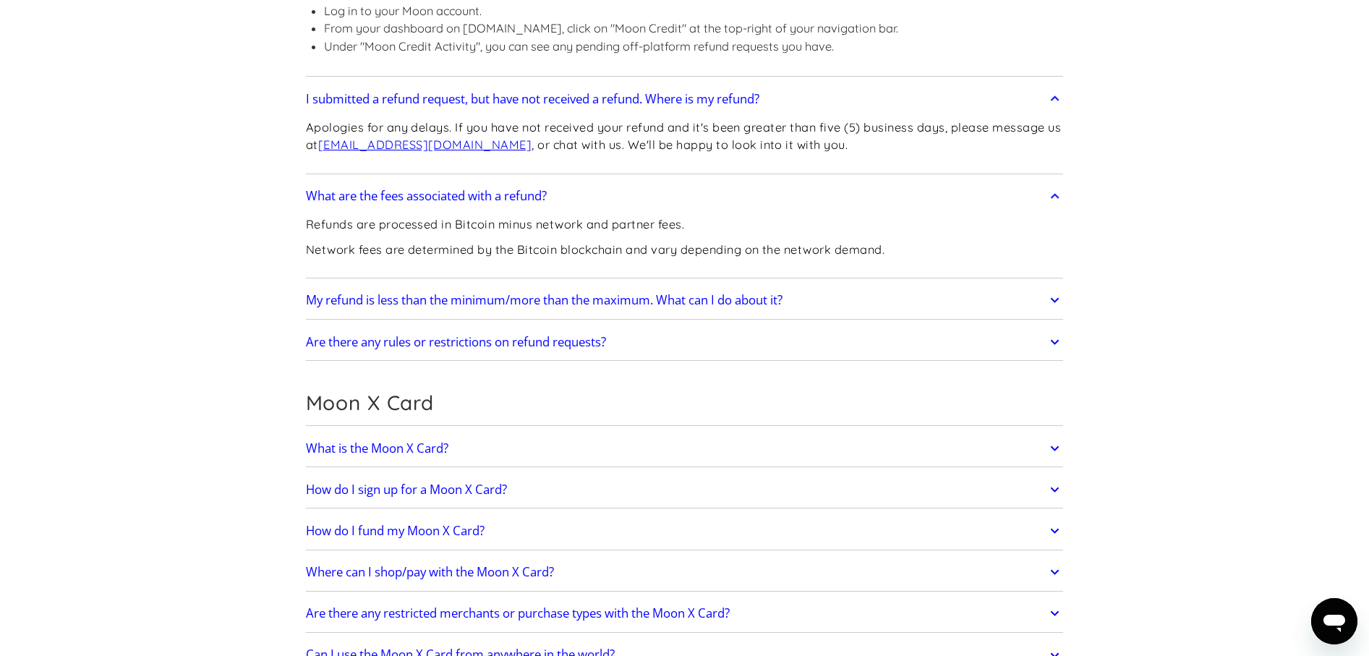
click at [864, 309] on link "My refund is less than the minimum/more than the maximum. What can I do about i…" at bounding box center [685, 300] width 758 height 30
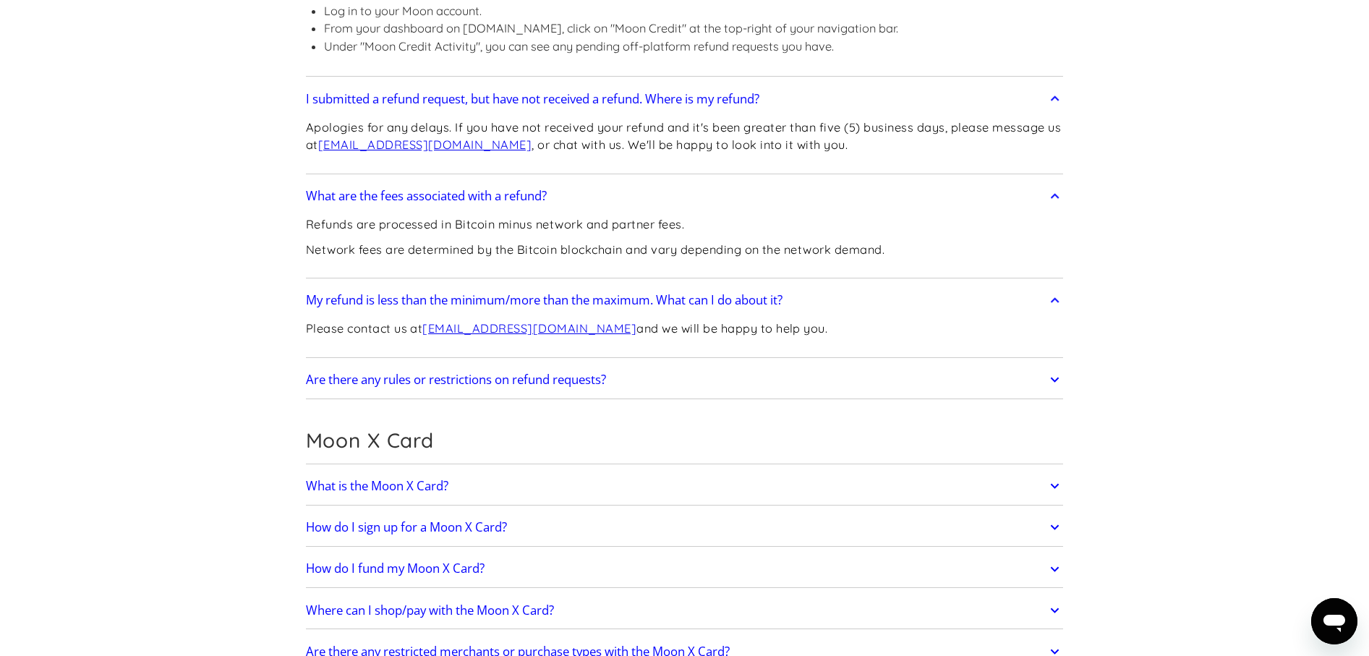
click at [721, 364] on div "Are there any rules or restrictions on refund requests? Certain products offere…" at bounding box center [685, 381] width 758 height 38
click at [726, 380] on link "Are there any rules or restrictions on refund requests?" at bounding box center [685, 380] width 758 height 30
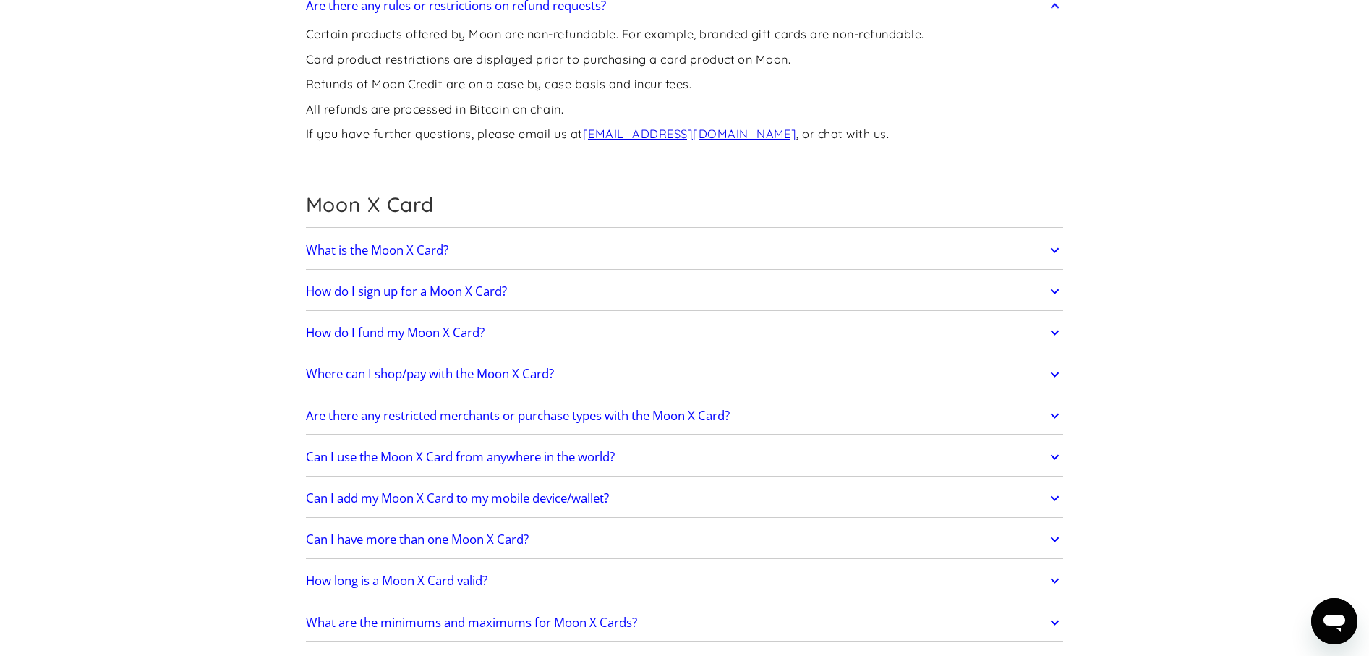
scroll to position [2098, 0]
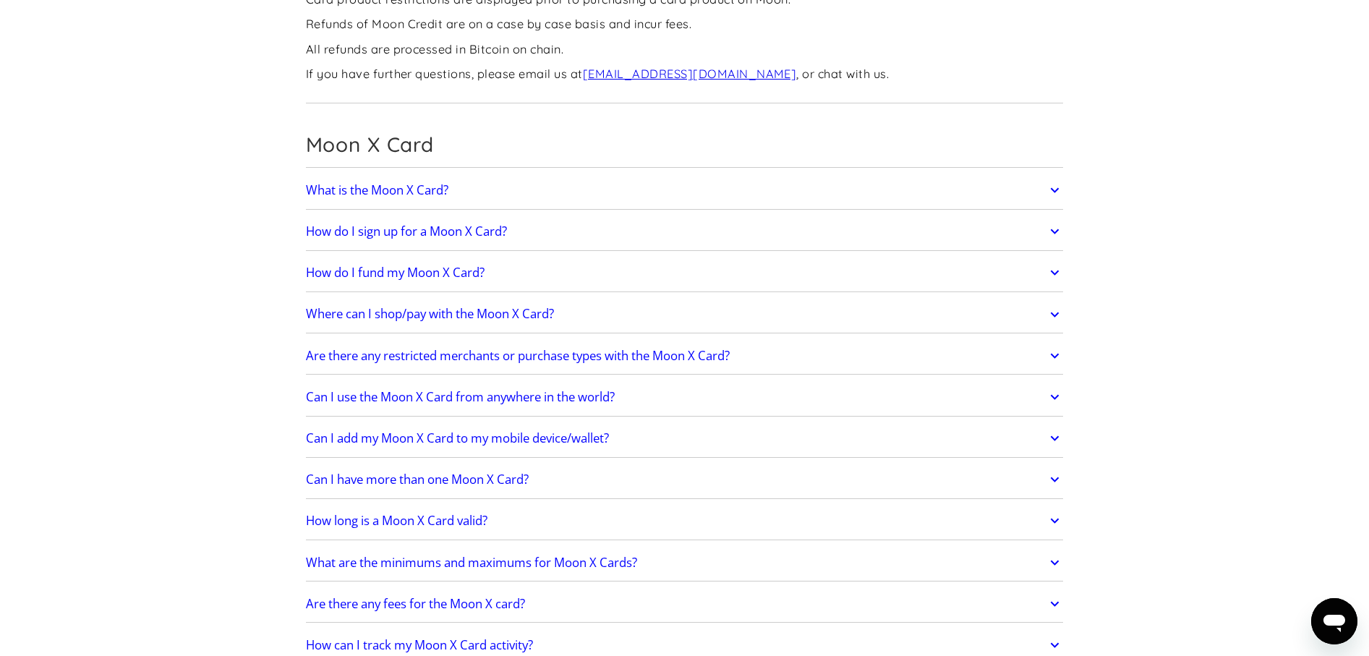
click at [685, 192] on link "What is the Moon X Card?" at bounding box center [685, 190] width 758 height 30
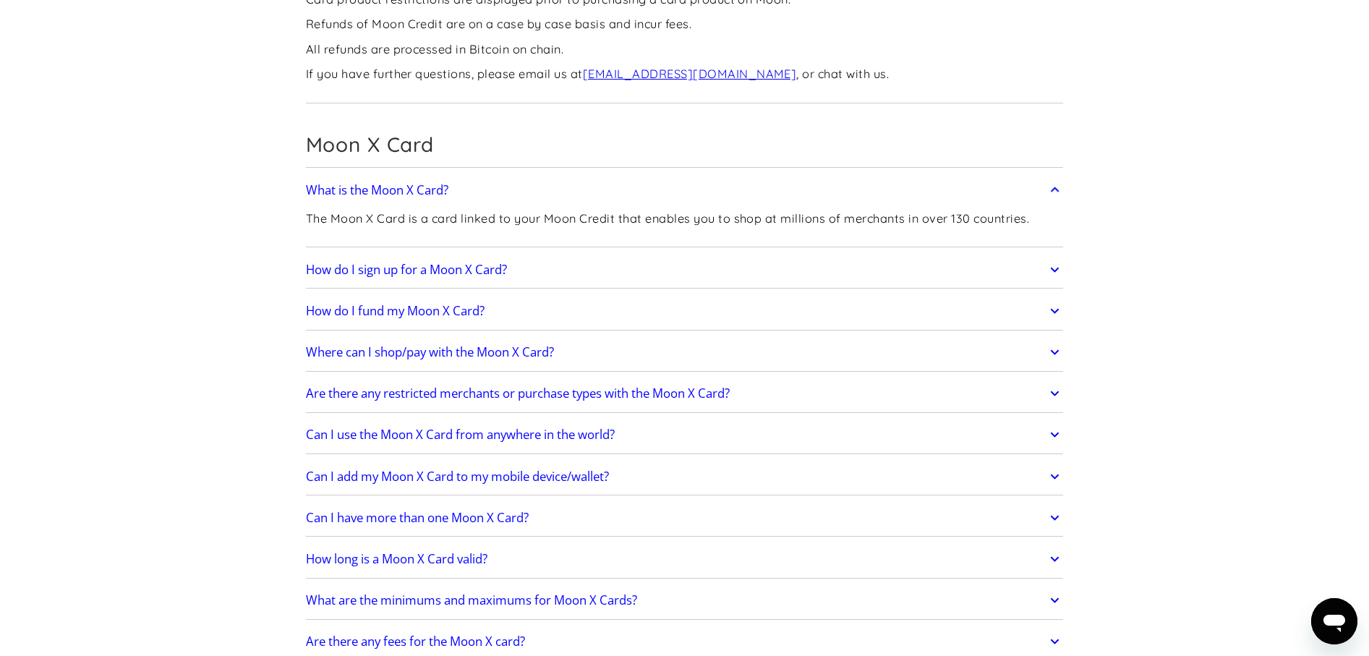
click at [658, 267] on link "How do I sign up for a Moon X Card?" at bounding box center [685, 270] width 758 height 30
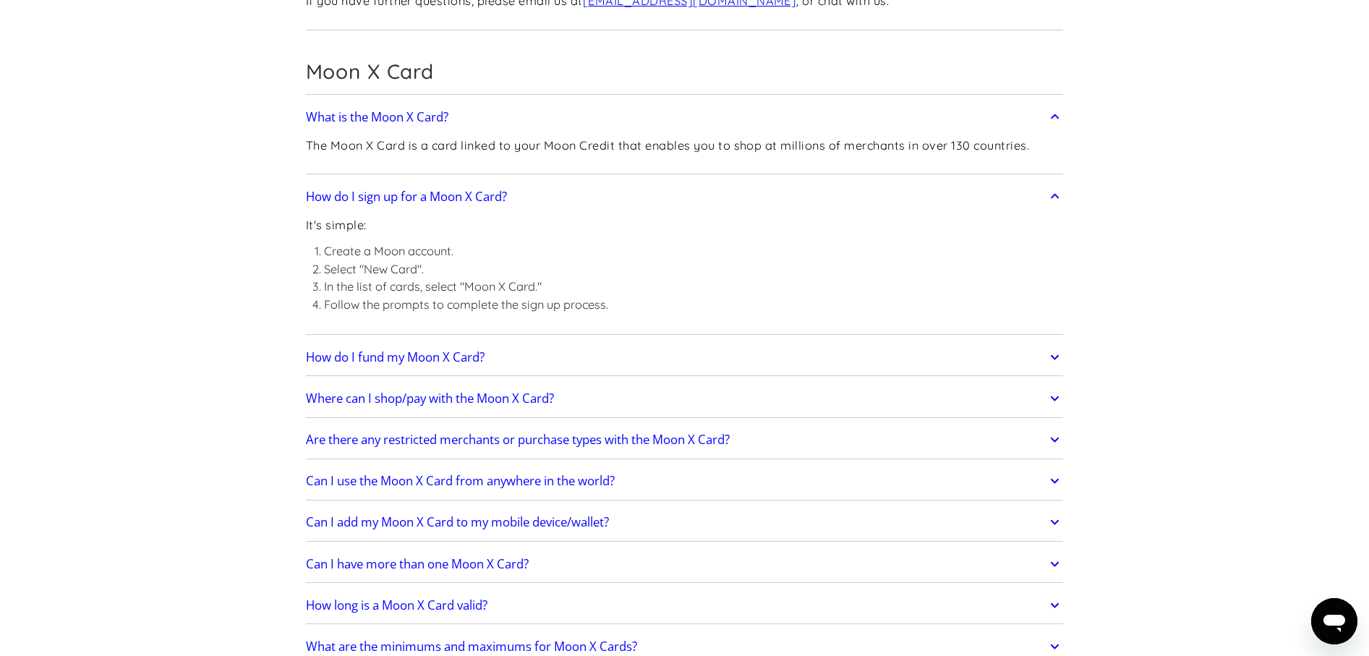
scroll to position [2170, 0]
click at [644, 347] on link "How do I fund my Moon X Card?" at bounding box center [685, 358] width 758 height 30
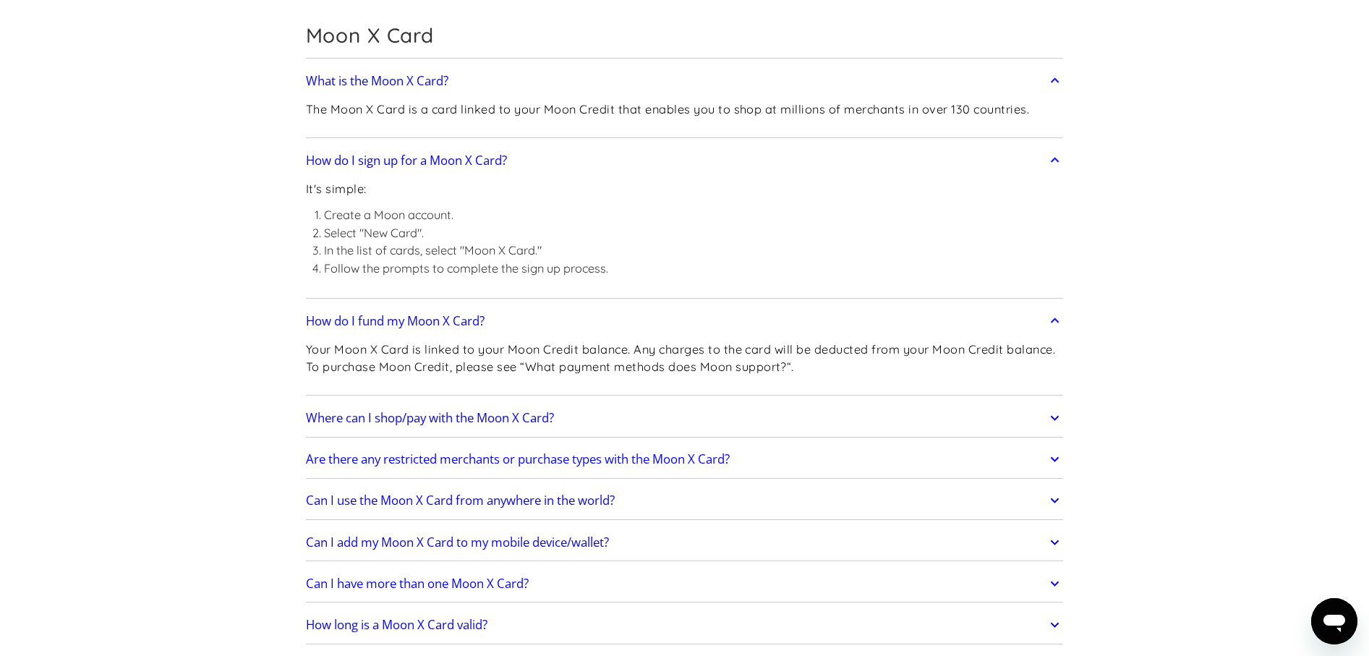
scroll to position [2242, 0]
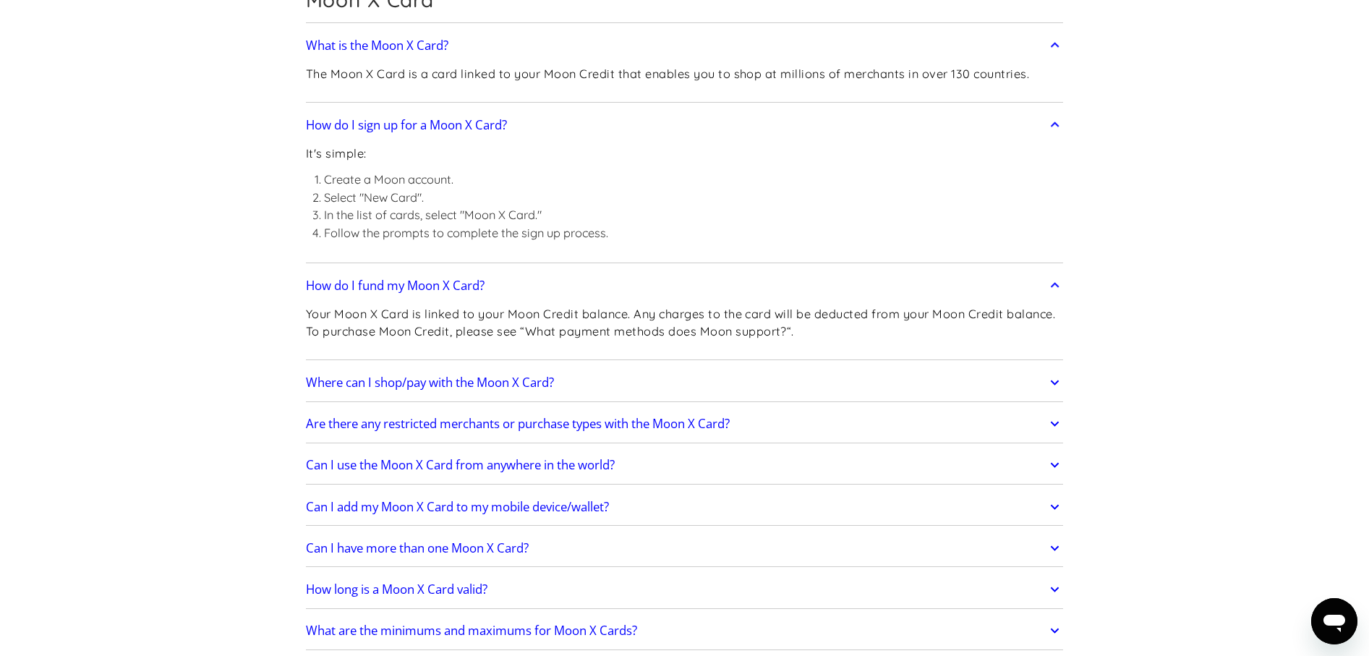
click at [655, 381] on link "Where can I shop/pay with the Moon X Card?" at bounding box center [685, 382] width 758 height 30
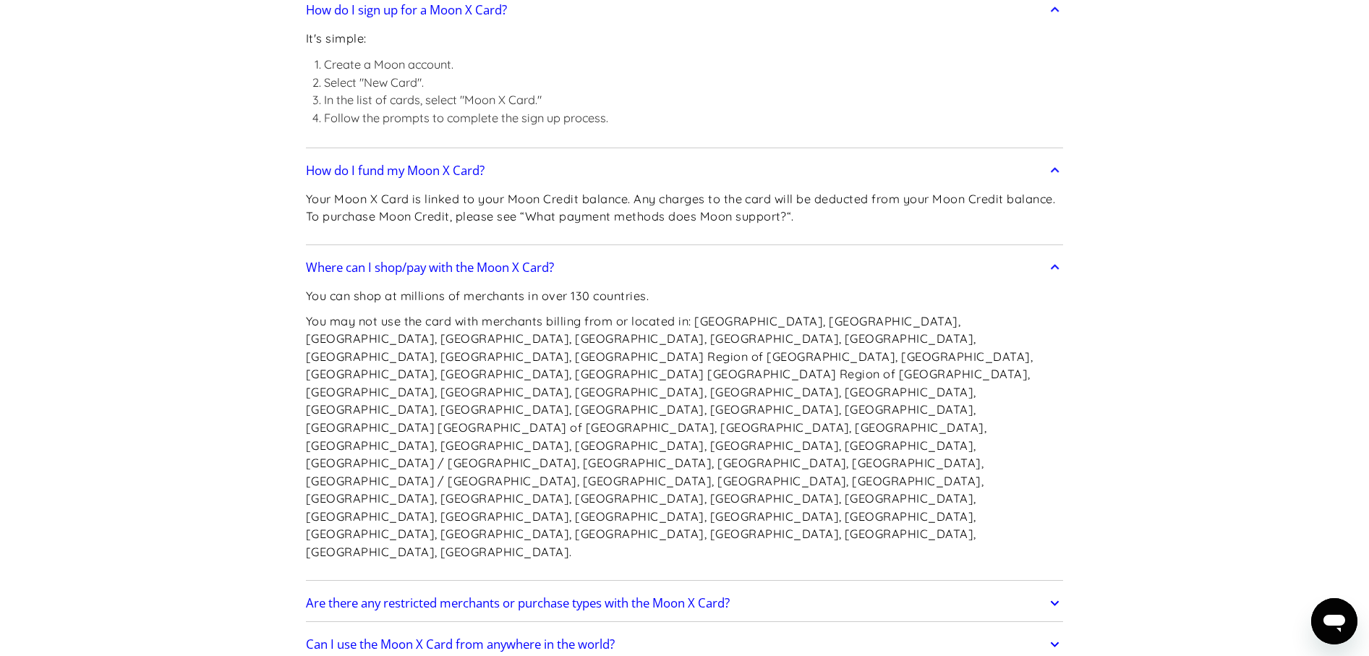
scroll to position [2459, 0]
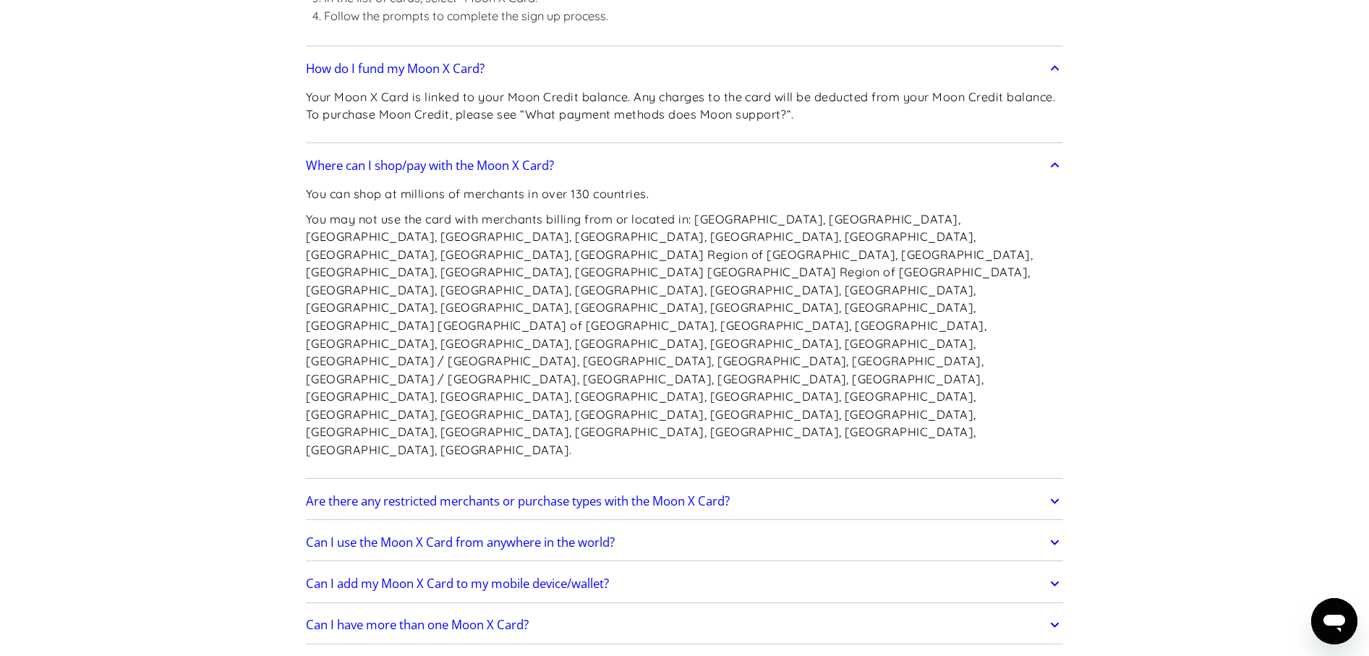
click at [818, 486] on link "Are there any restricted merchants or purchase types with the Moon X Card?" at bounding box center [685, 501] width 758 height 30
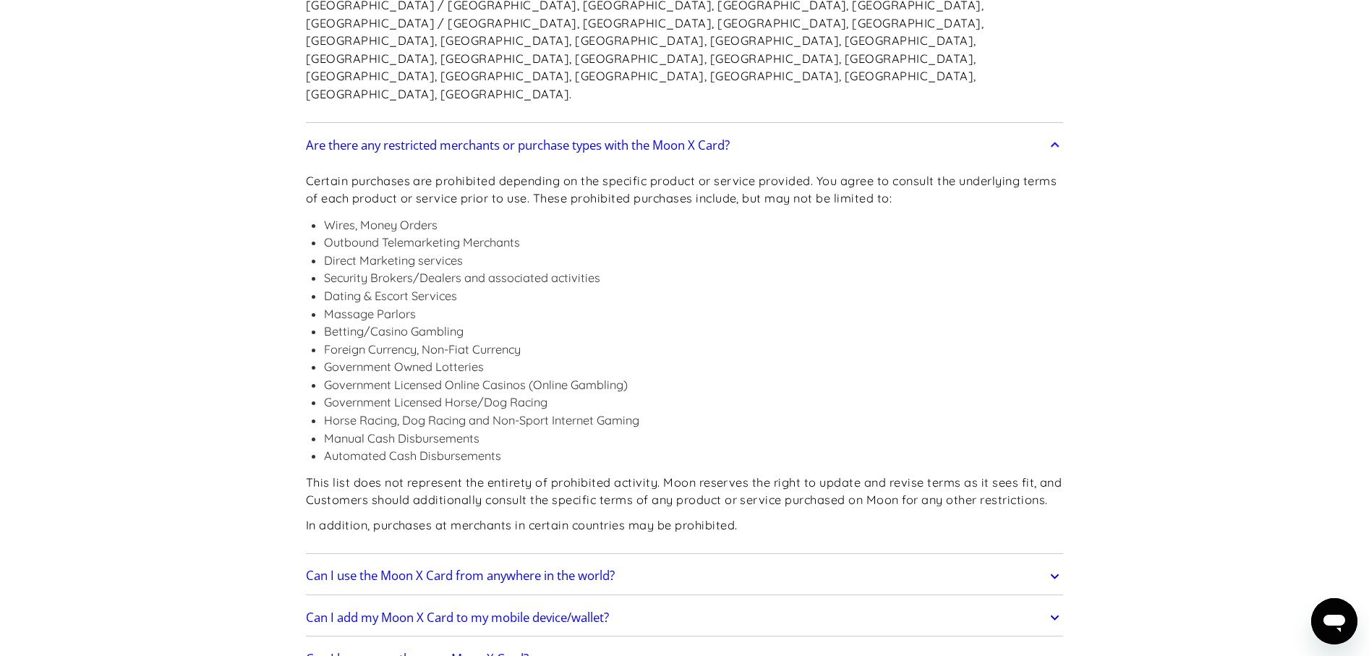
scroll to position [2821, 0]
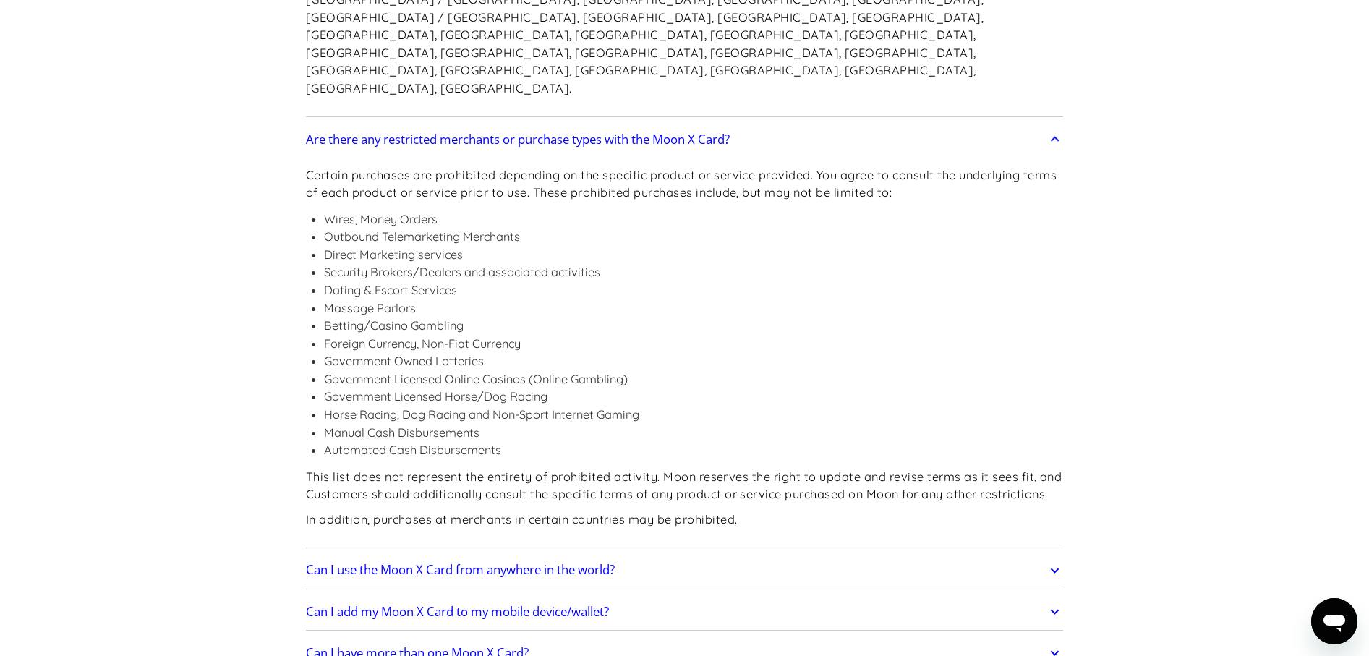
click at [681, 556] on link "Can I use the Moon X Card from anywhere in the world?" at bounding box center [685, 571] width 758 height 30
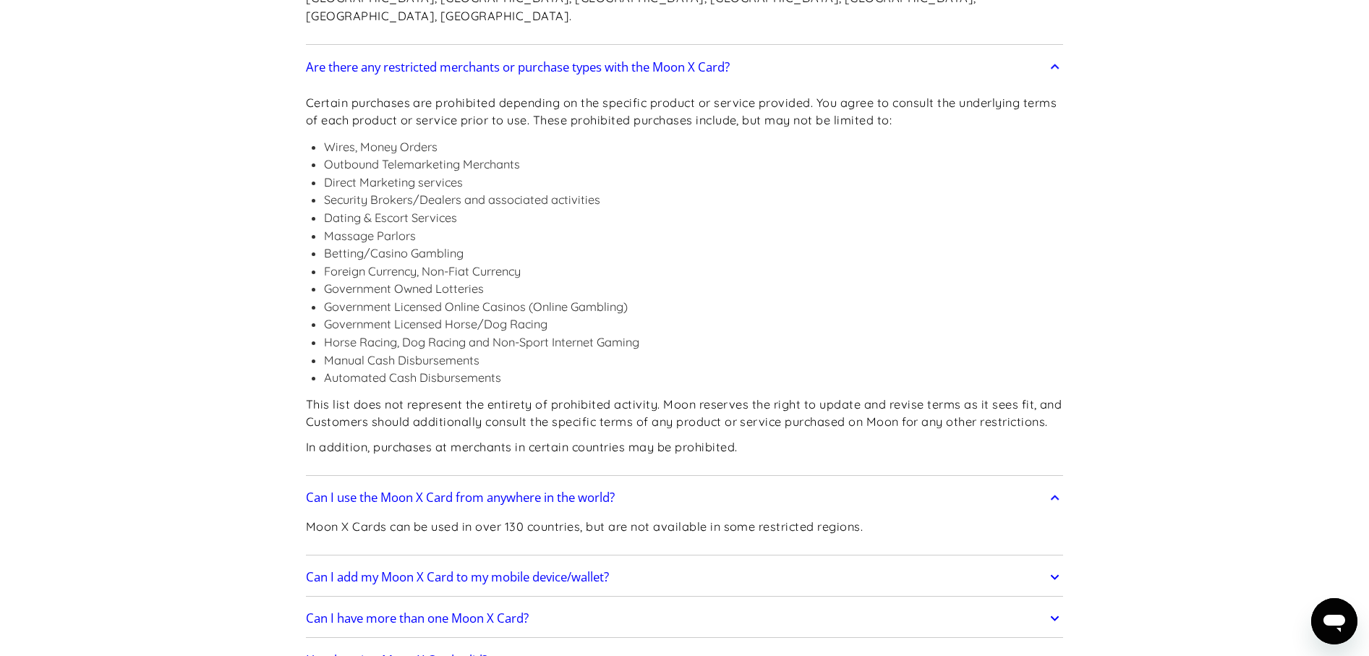
click at [694, 562] on link "Can I add my Moon X Card to my mobile device/wallet?" at bounding box center [685, 577] width 758 height 30
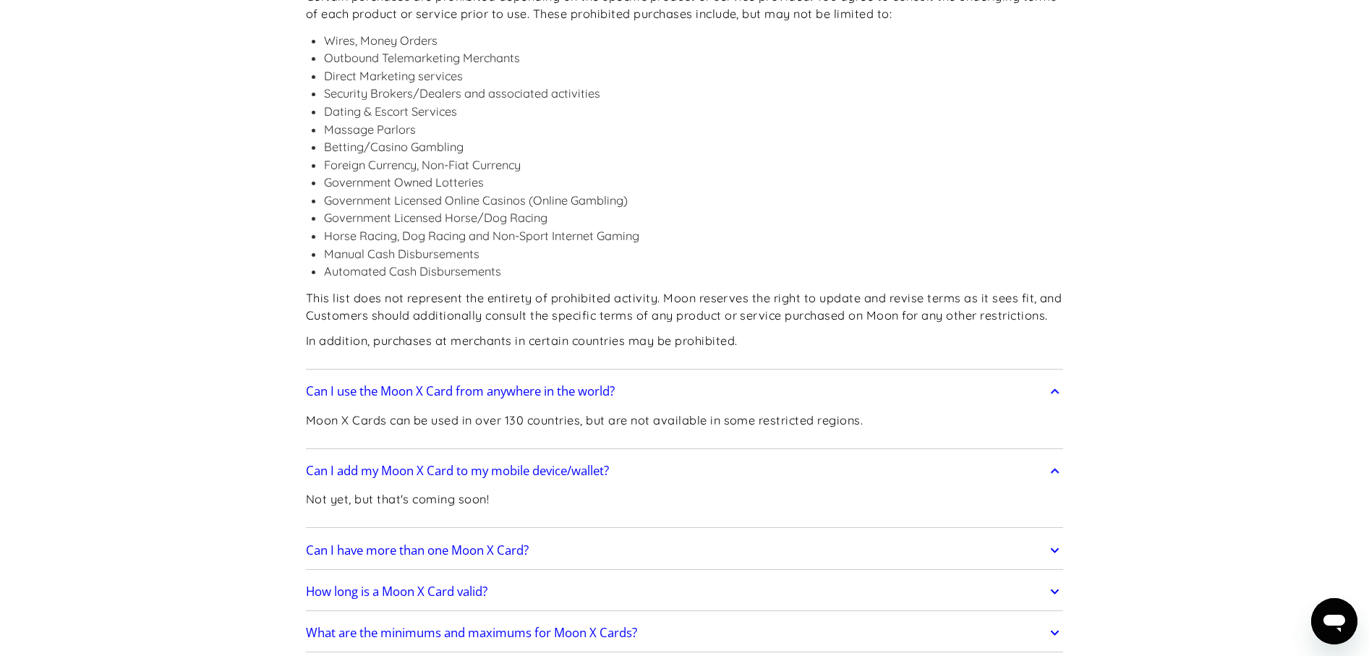
scroll to position [3038, 0]
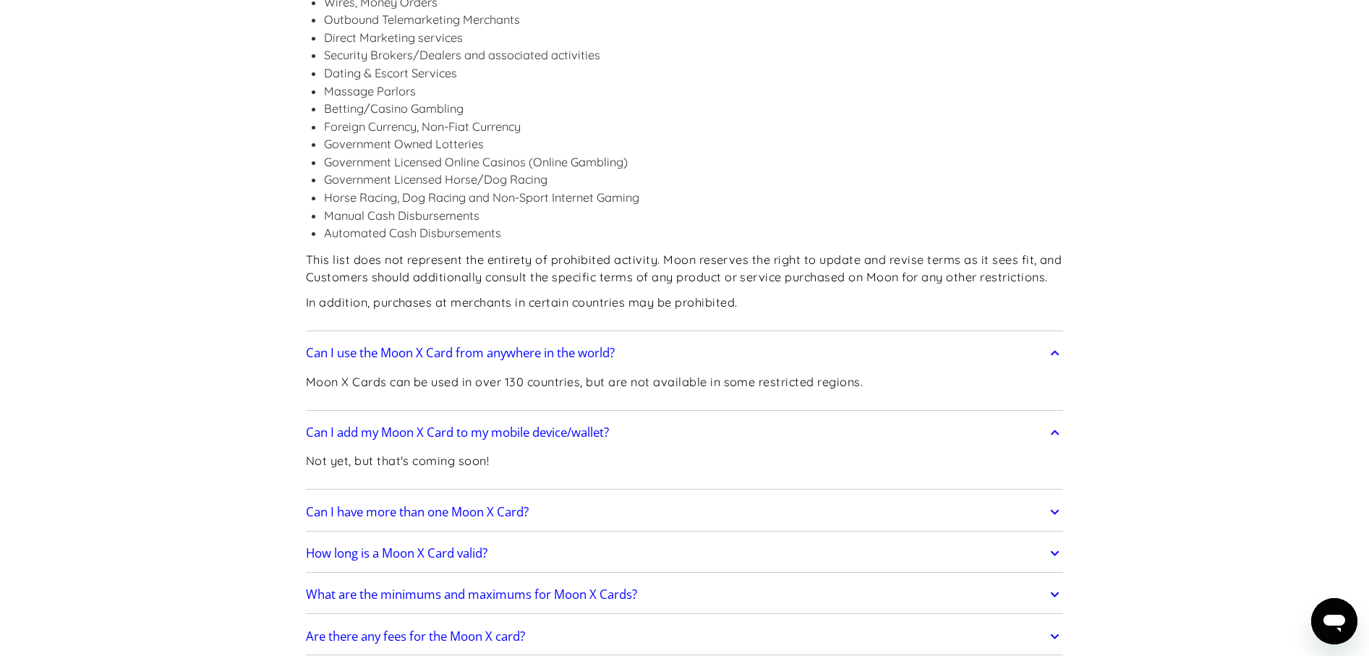
click at [692, 497] on link "Can I have more than one Moon X Card?" at bounding box center [685, 512] width 758 height 30
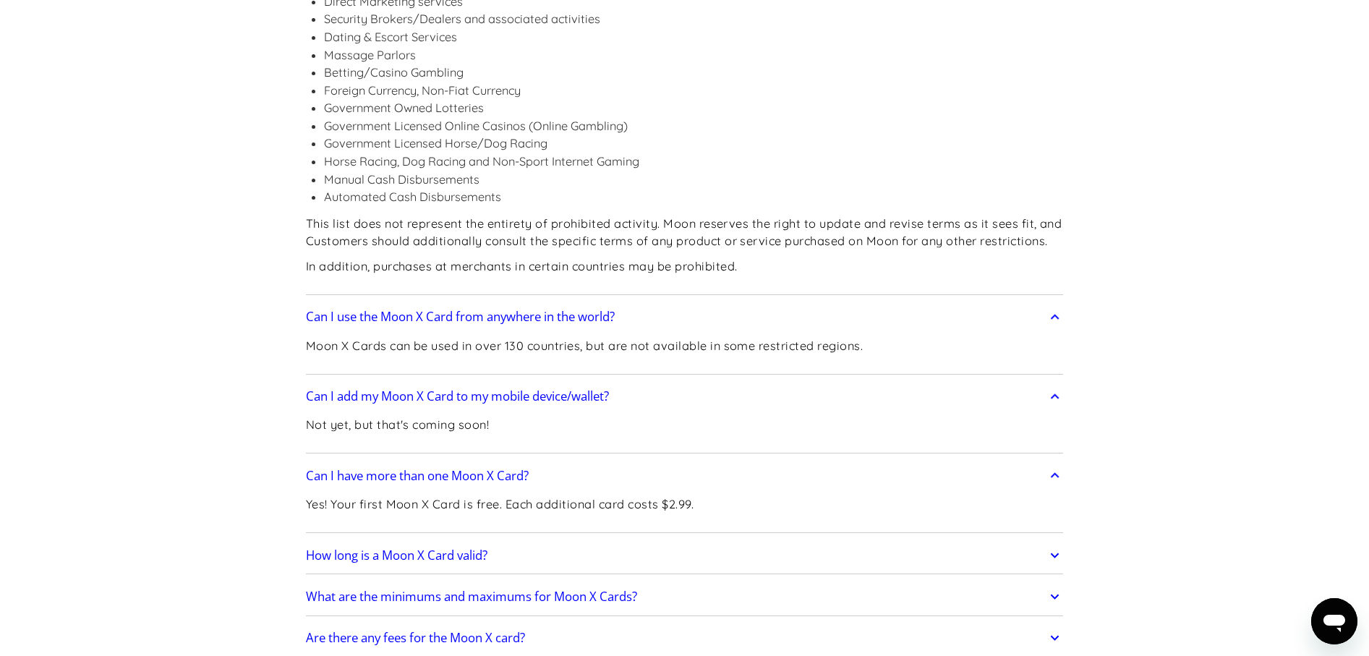
scroll to position [3111, 0]
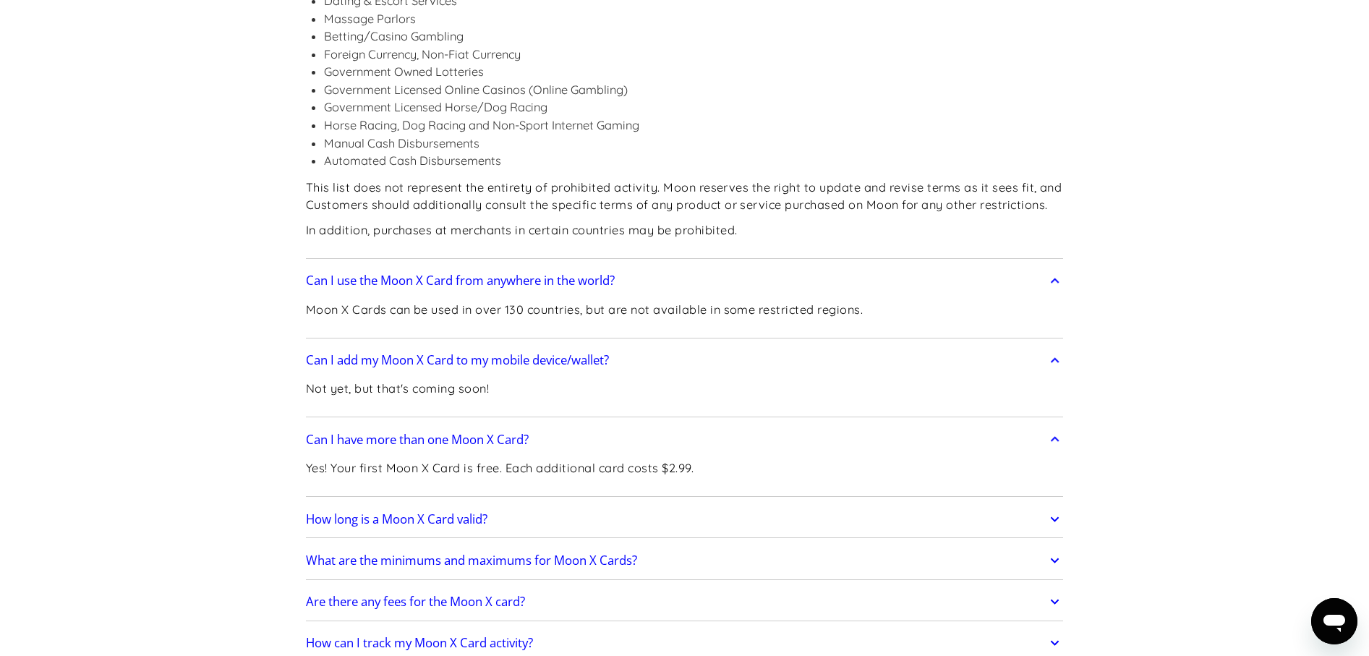
click at [731, 504] on link "How long is a Moon X Card valid?" at bounding box center [685, 519] width 758 height 30
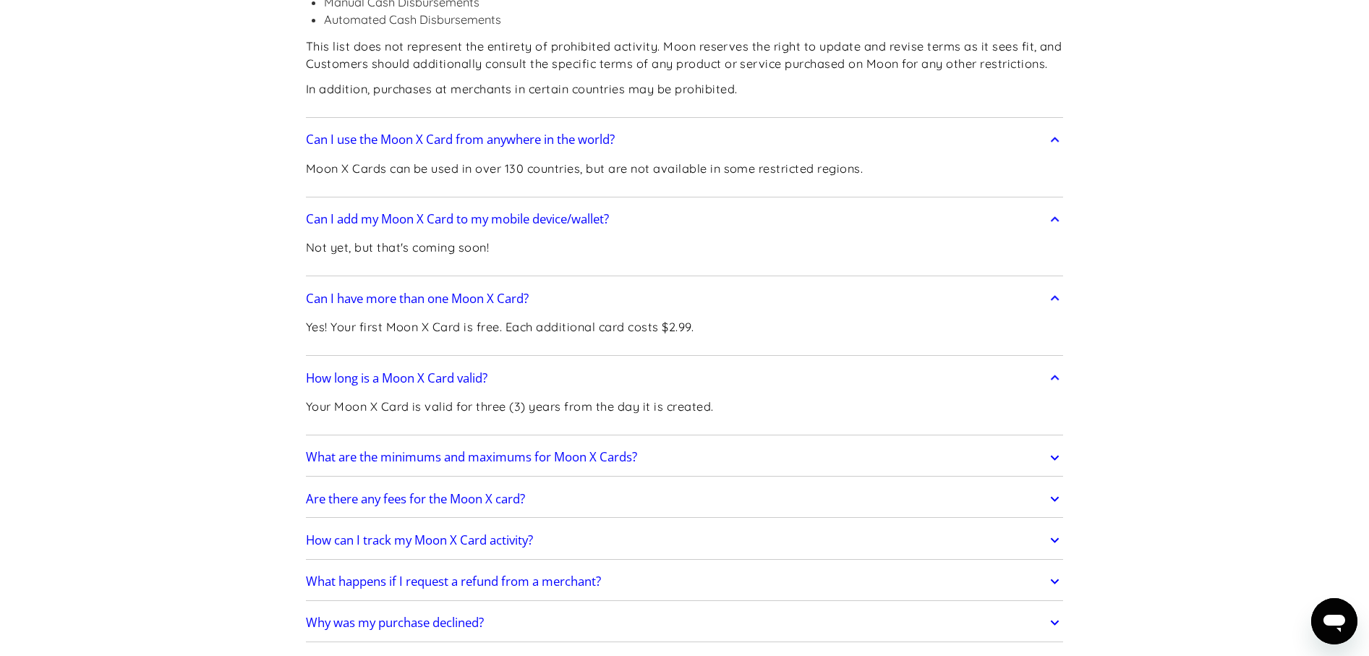
scroll to position [3255, 0]
click at [737, 439] on link "What are the minimums and maximums for Moon X Cards?" at bounding box center [685, 454] width 758 height 30
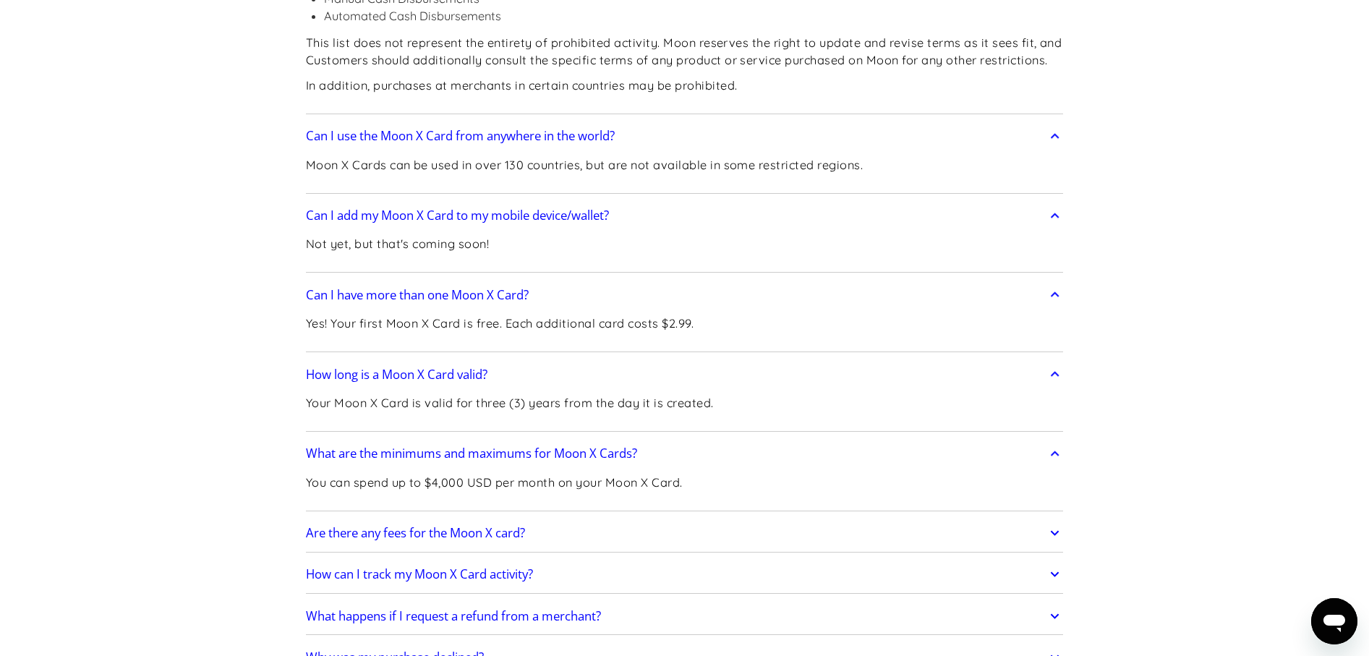
click at [733, 518] on link "Are there any fees for the Moon X card?" at bounding box center [685, 533] width 758 height 30
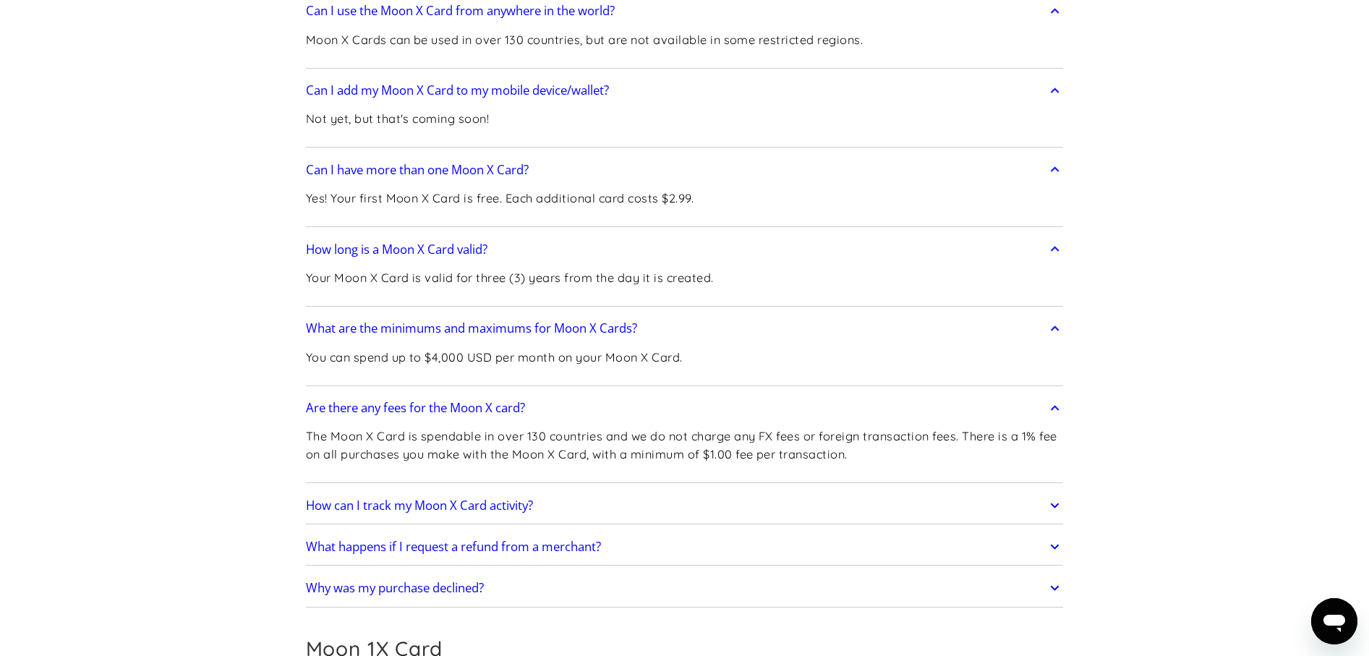
scroll to position [3400, 0]
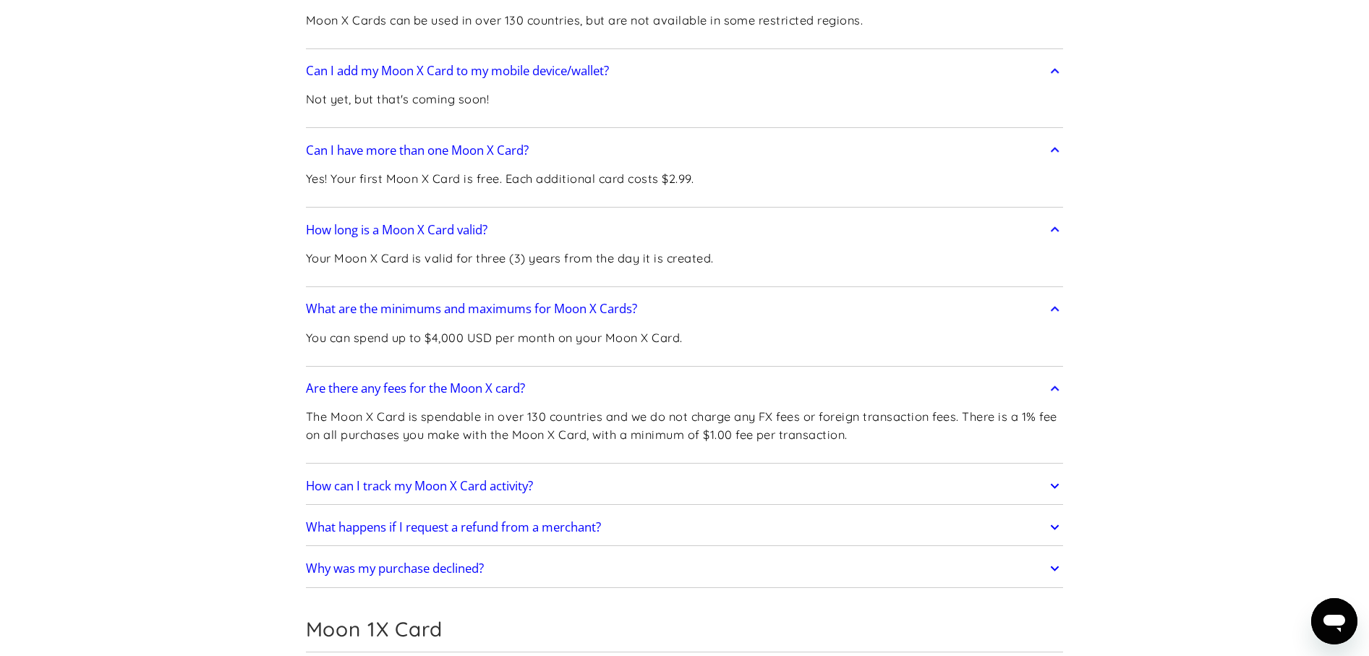
click at [707, 471] on link "How can I track my Moon X Card activity?" at bounding box center [685, 486] width 758 height 30
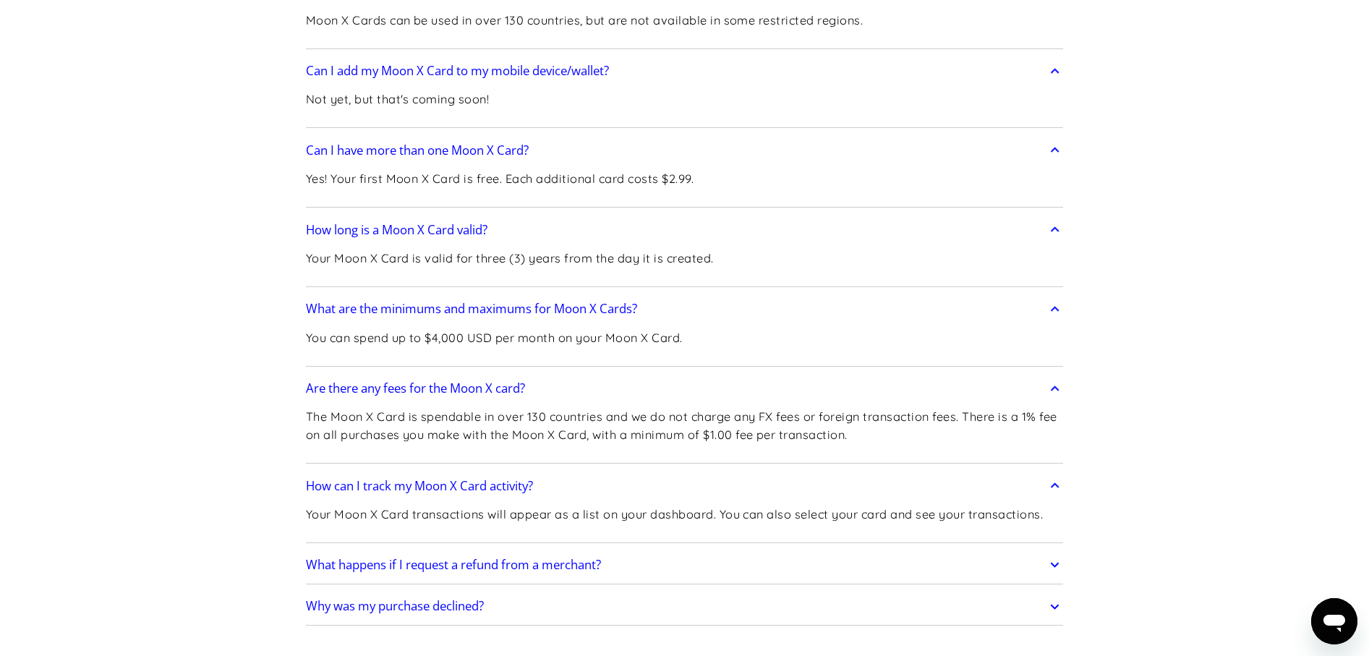
click at [695, 550] on link "What happens if I request a refund from a merchant?" at bounding box center [685, 565] width 758 height 30
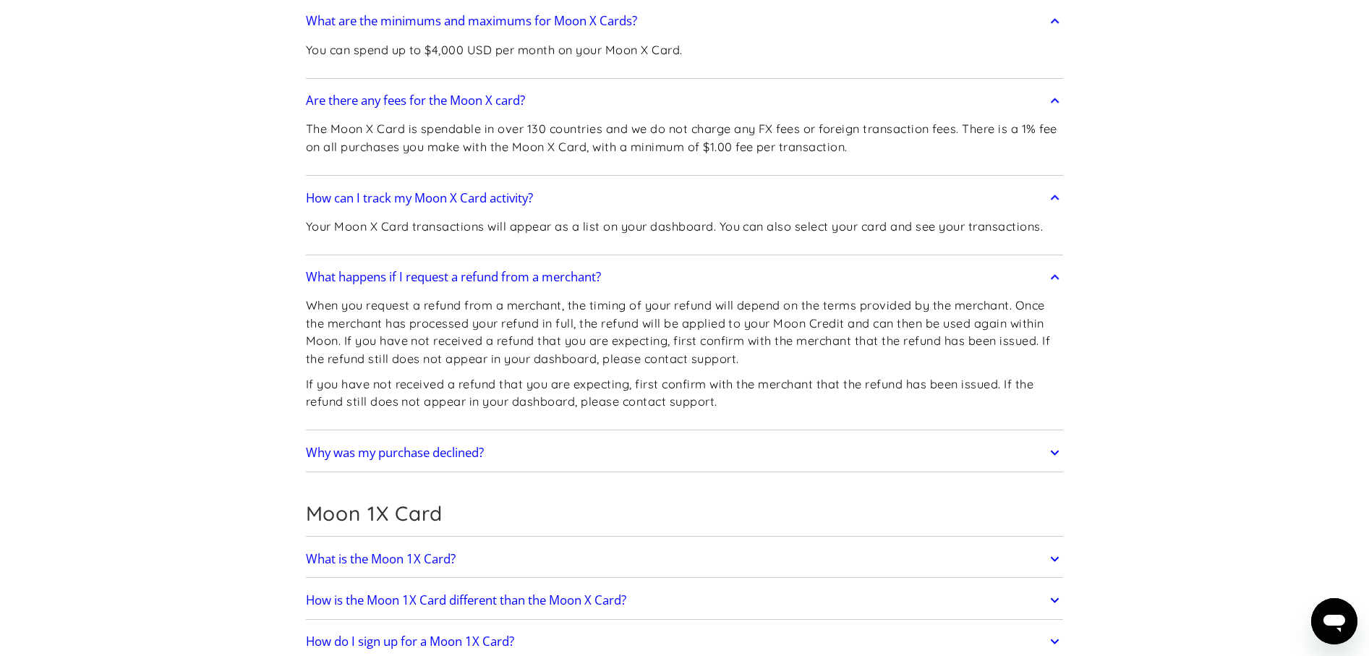
scroll to position [3689, 0]
click at [733, 436] on link "Why was my purchase declined?" at bounding box center [685, 451] width 758 height 30
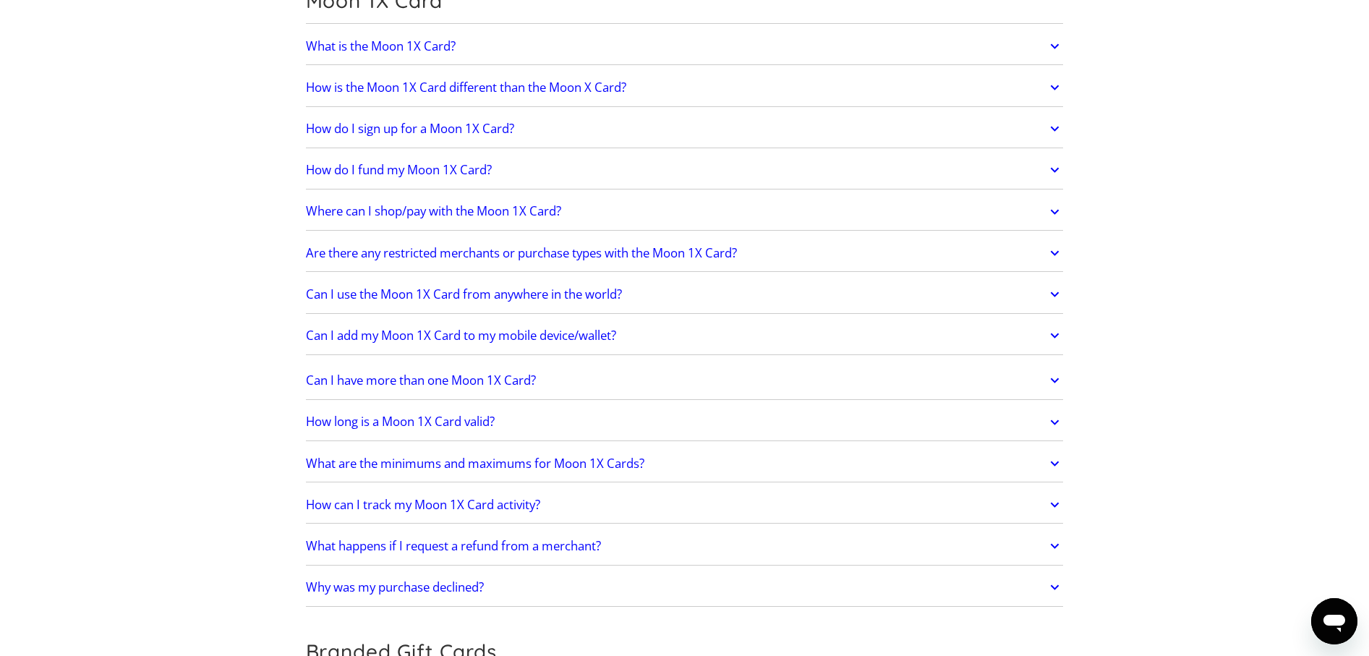
scroll to position [4123, 0]
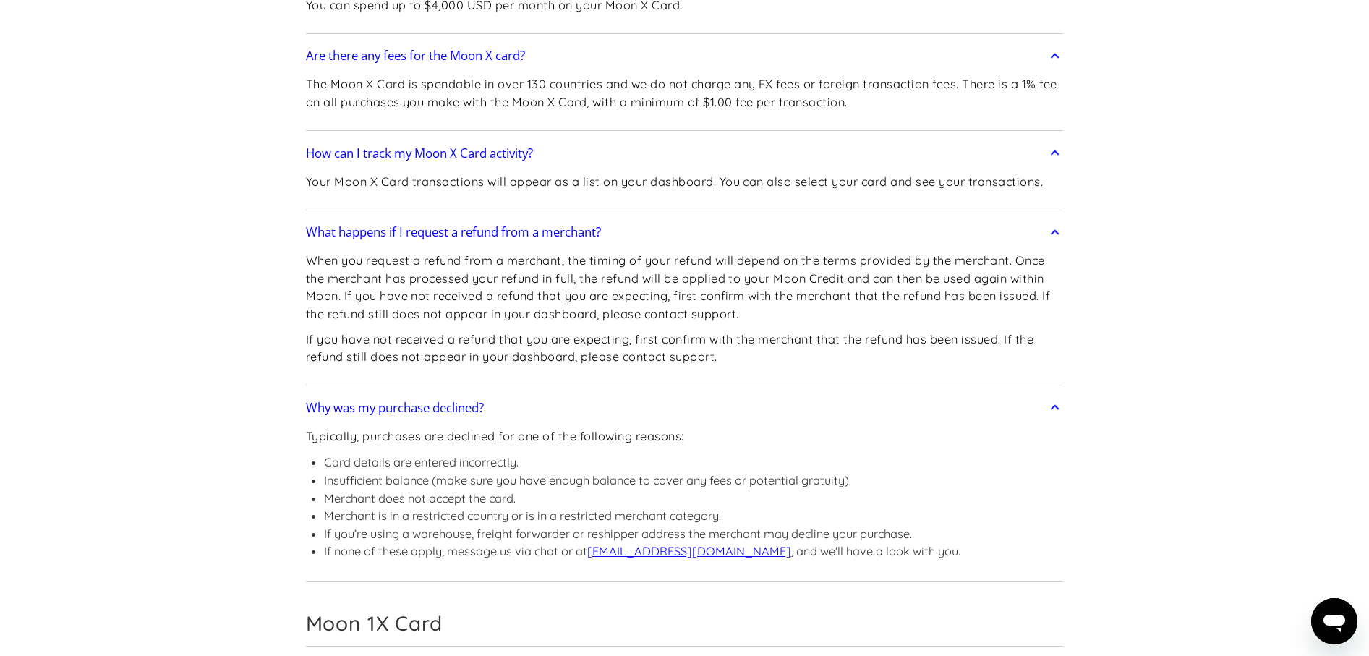
scroll to position [4022, 0]
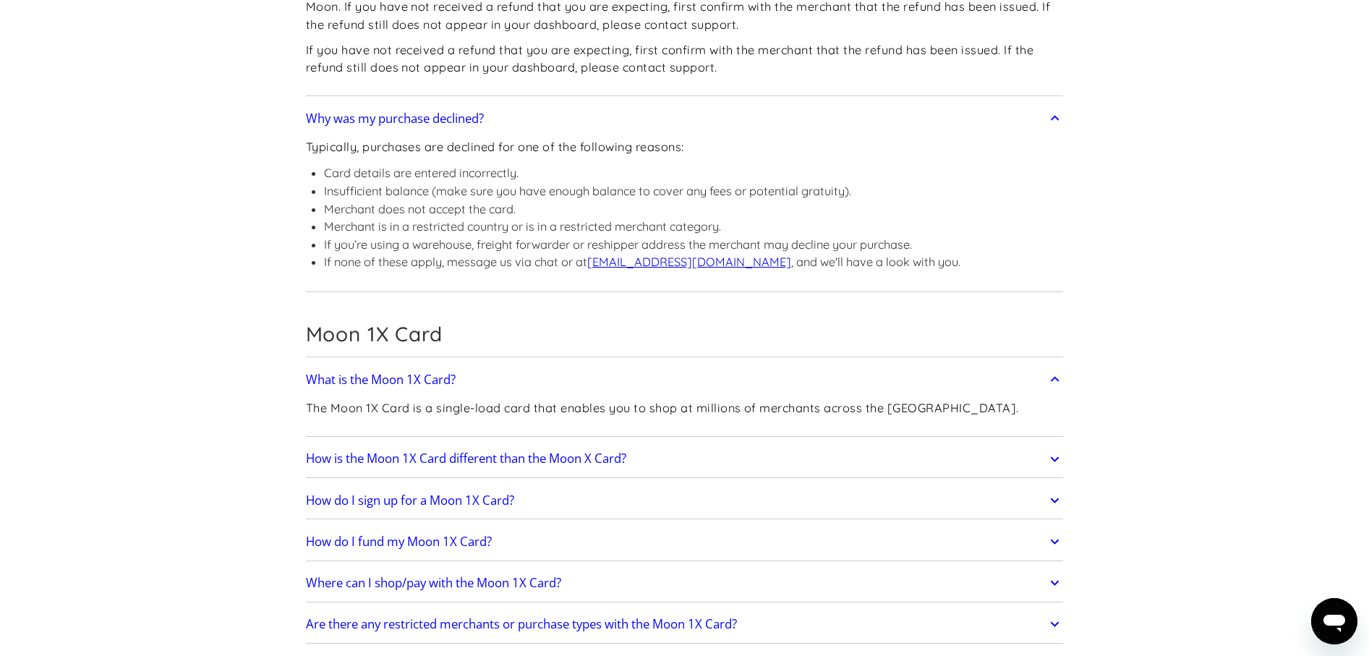
click at [772, 444] on link "How is the Moon 1X Card different than the Moon X Card?" at bounding box center [685, 459] width 758 height 30
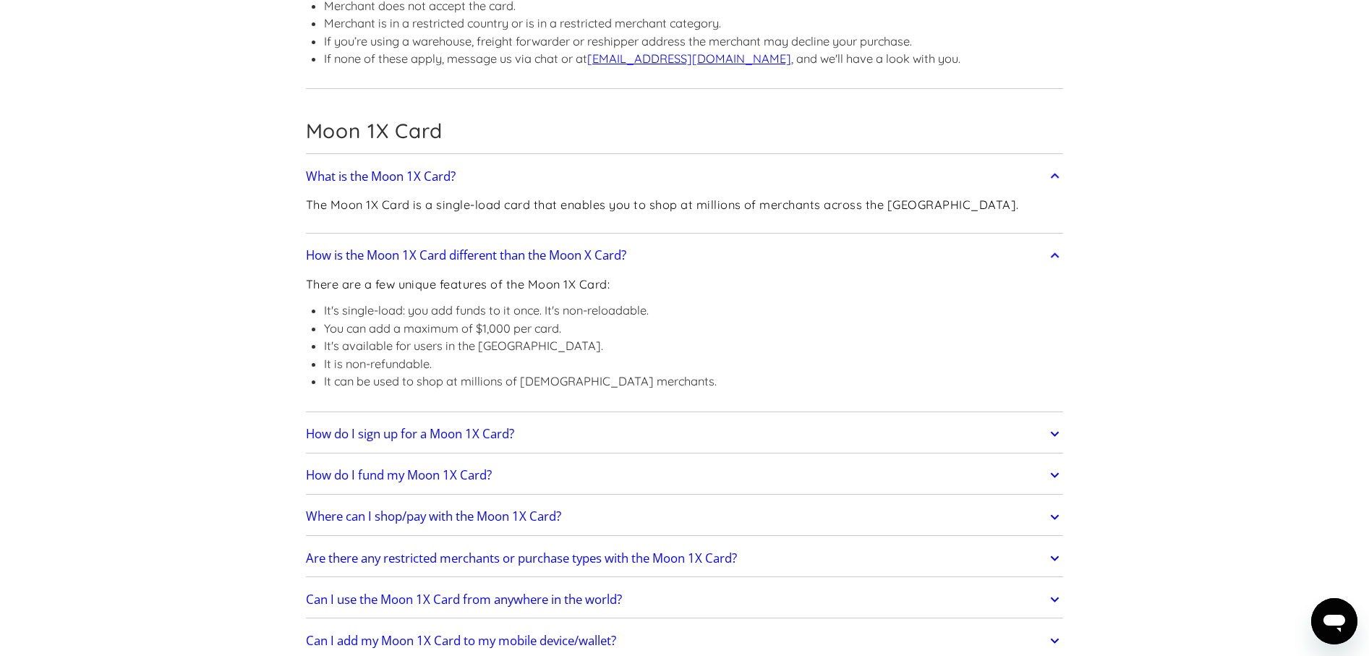
scroll to position [4239, 0]
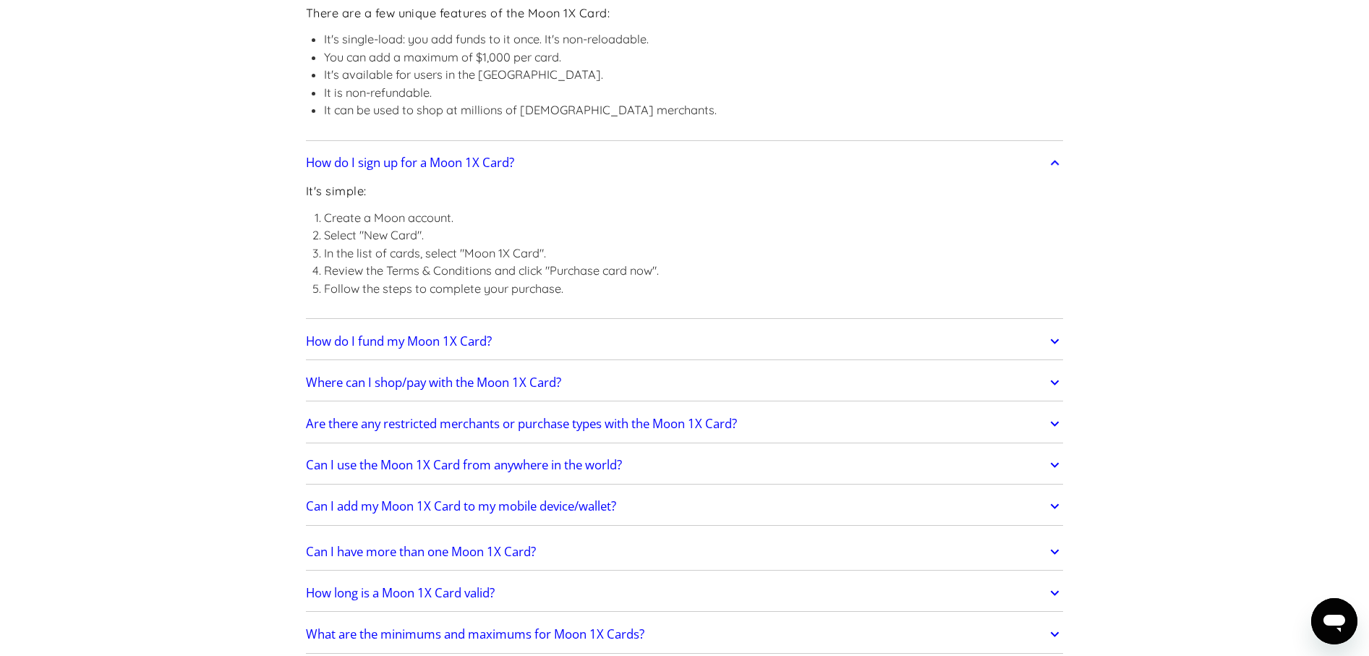
scroll to position [4528, 0]
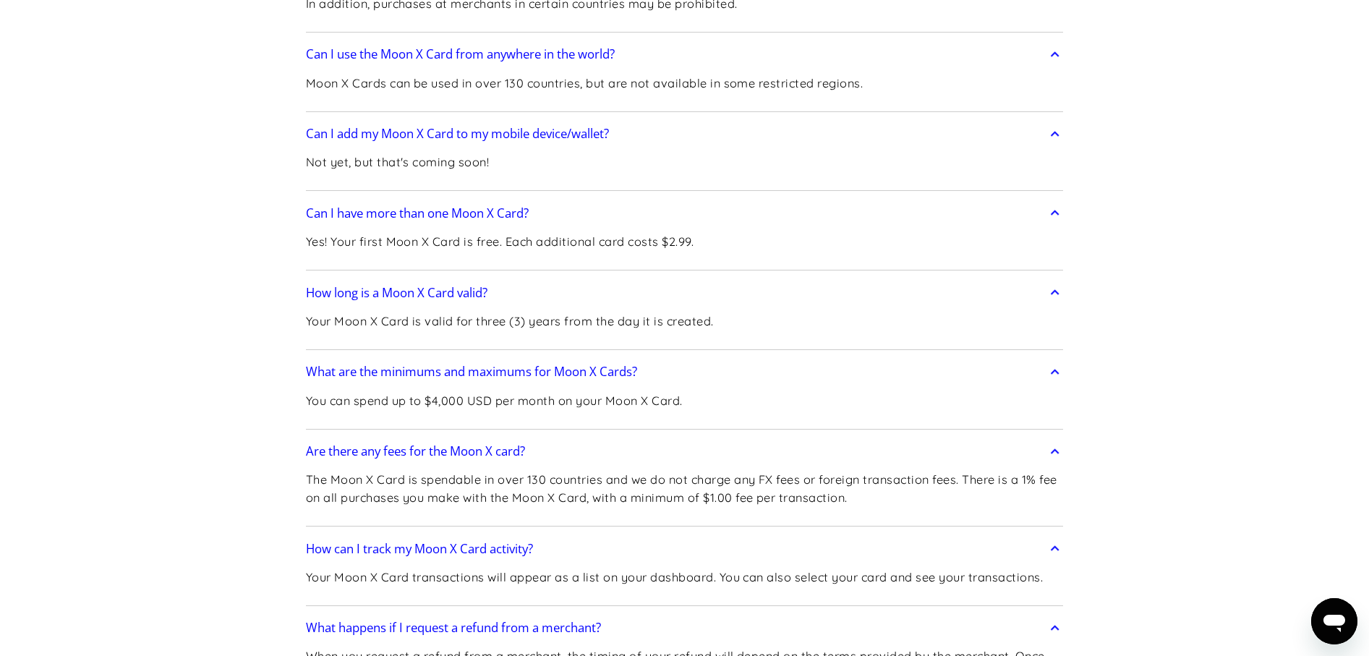
scroll to position [0, 0]
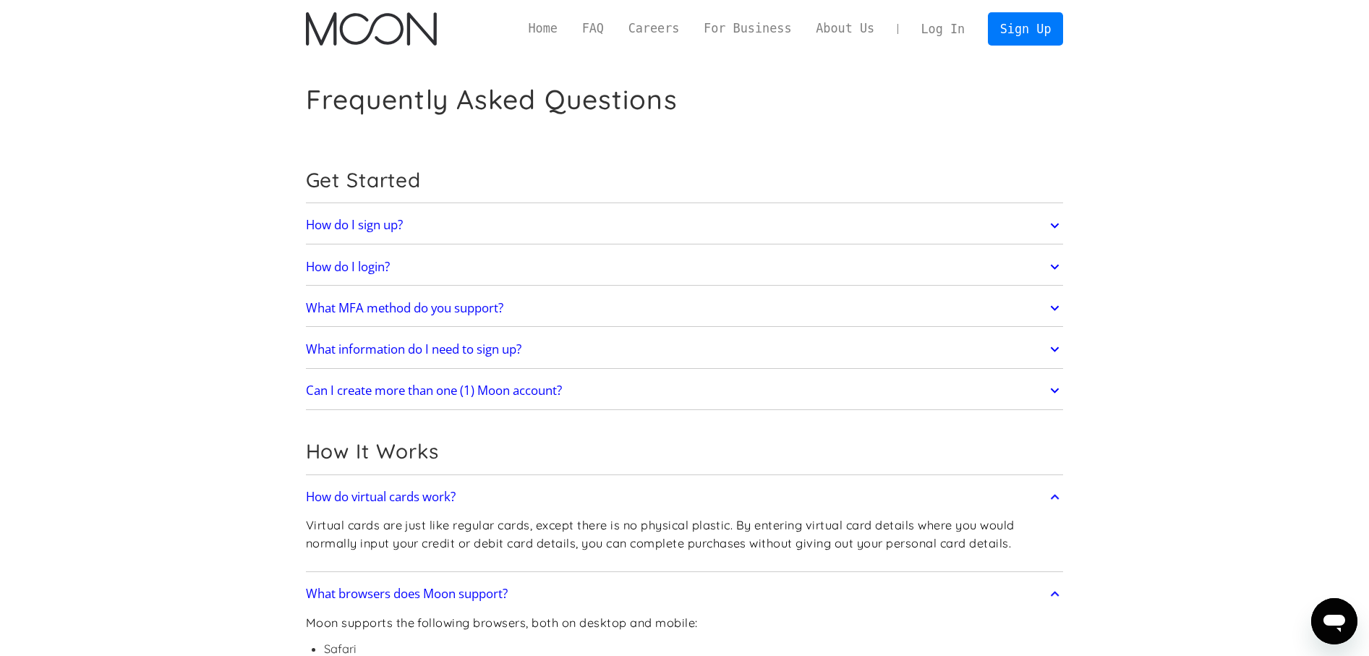
drag, startPoint x: 1177, startPoint y: 358, endPoint x: 1176, endPoint y: 203, distance: 154.8
